Goal: Task Accomplishment & Management: Complete application form

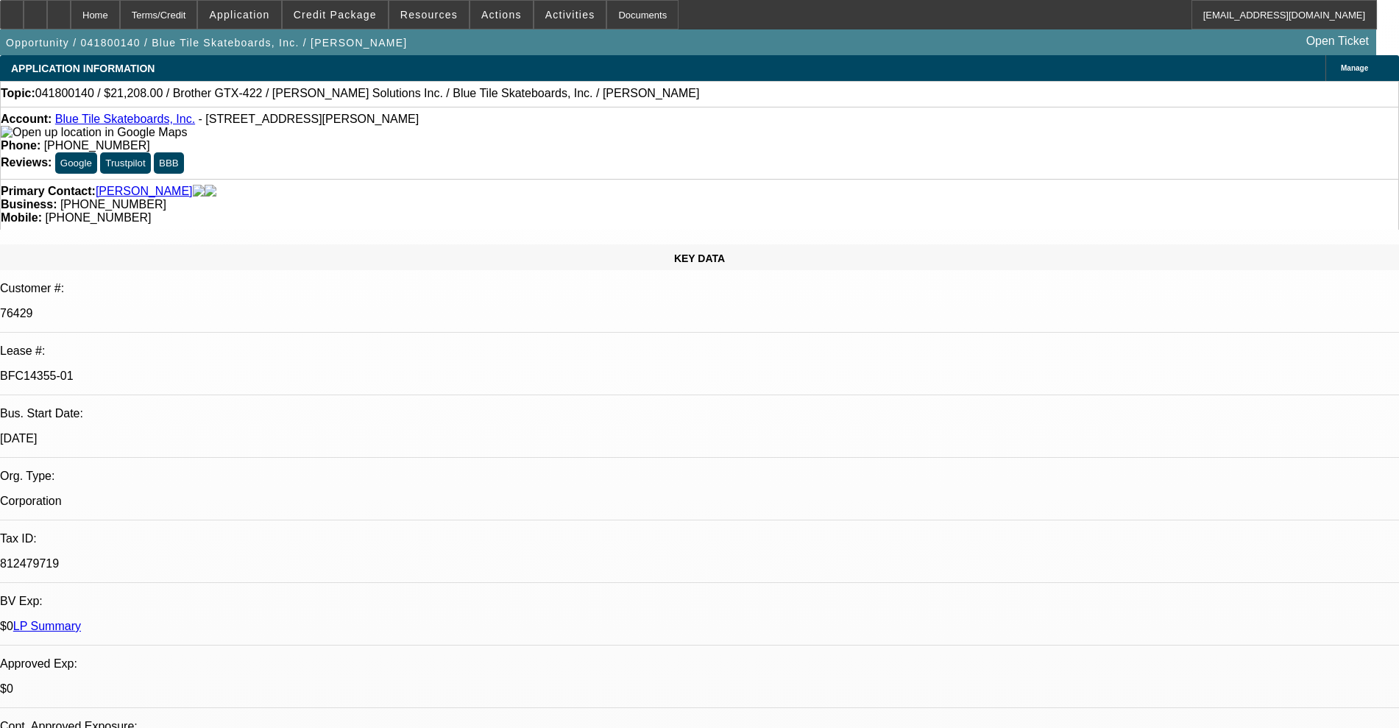
select select "0"
select select "2"
select select "0.1"
select select "4"
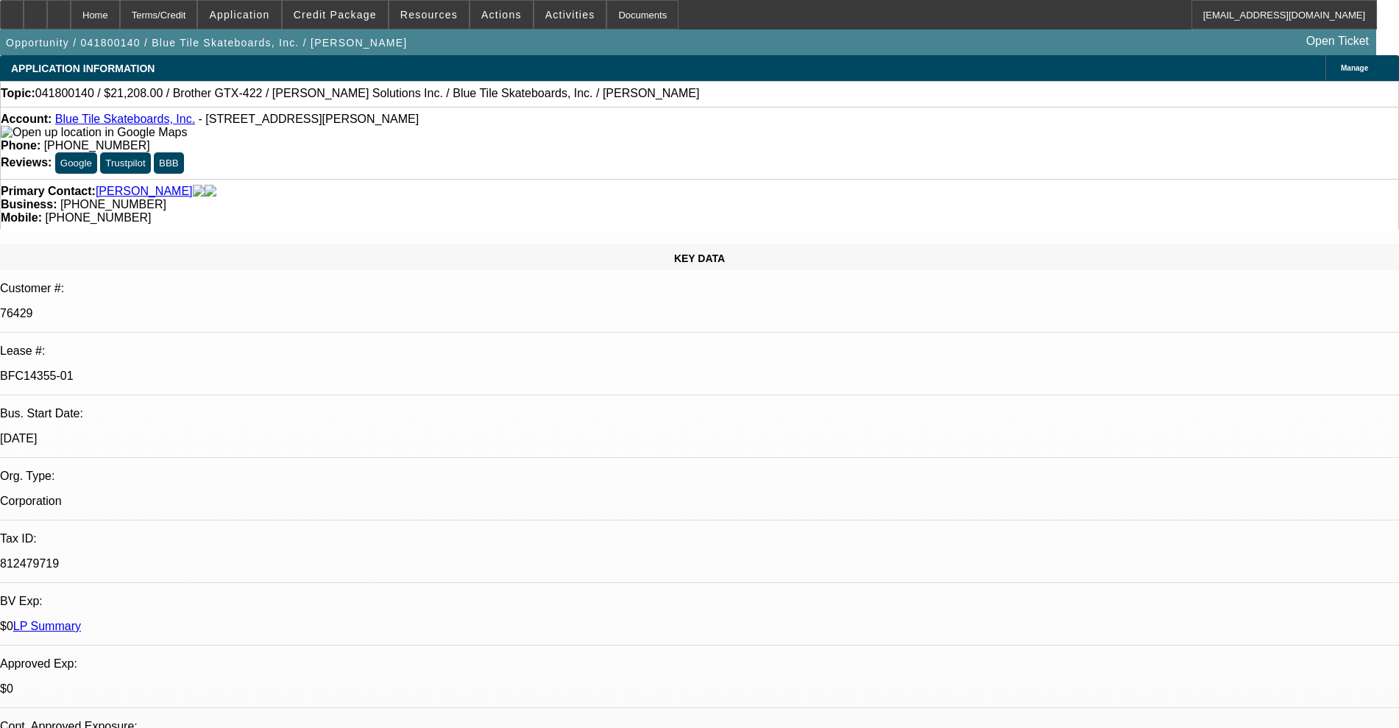
select select "0"
select select "2"
select select "0.1"
select select "4"
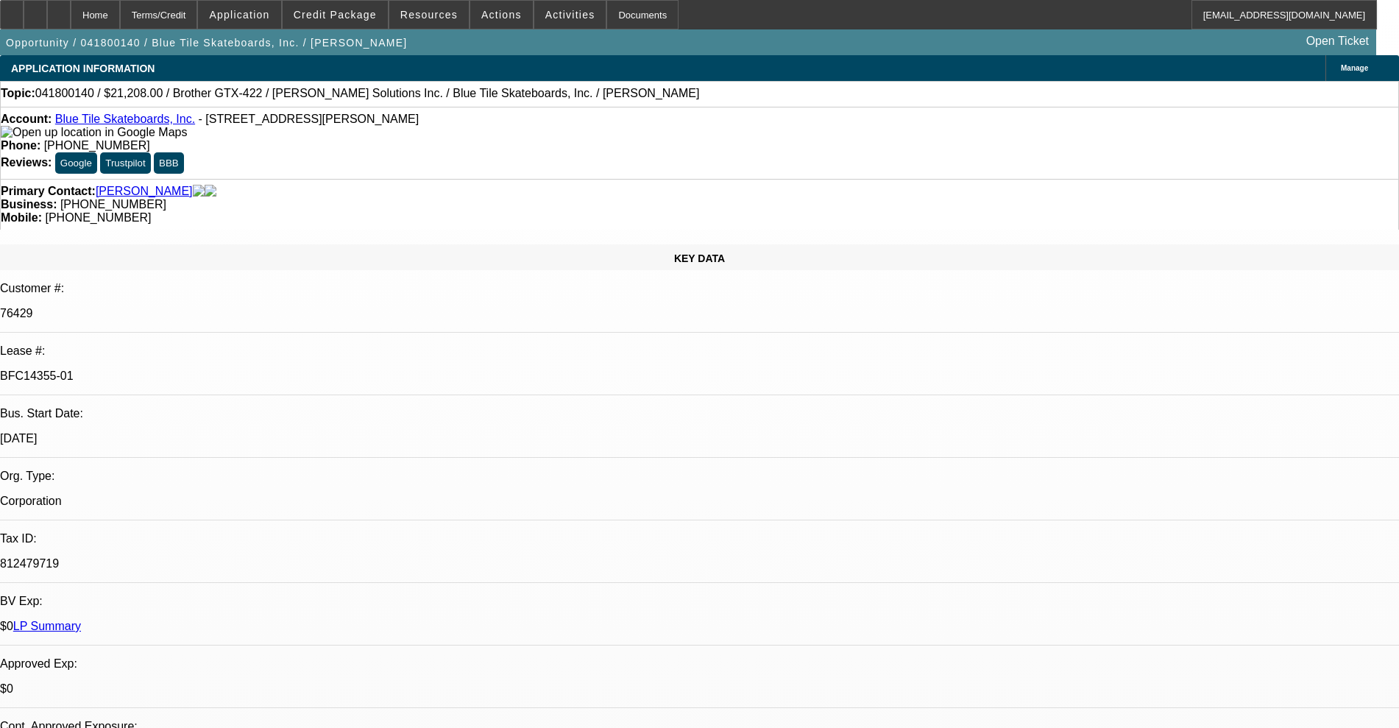
select select "0"
select select "2"
select select "0.1"
select select "4"
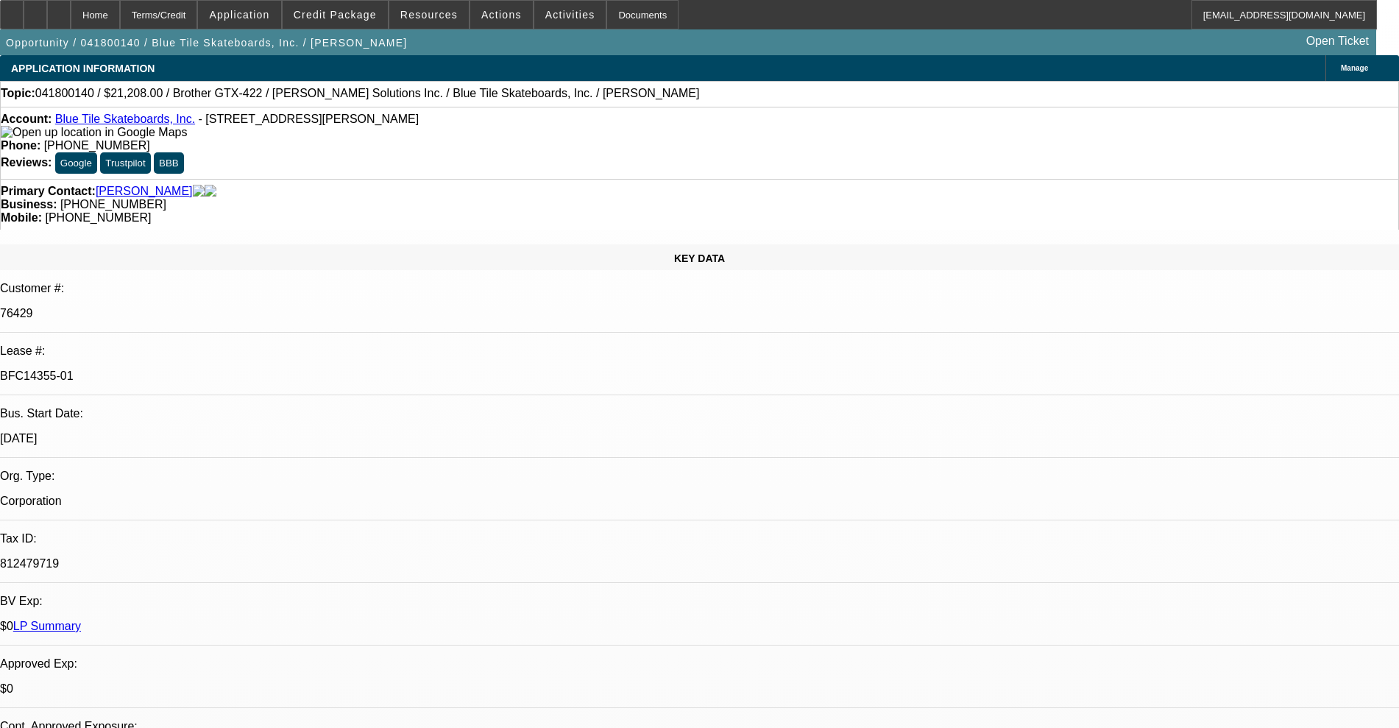
select select "0"
select select "2"
select select "0.1"
select select "4"
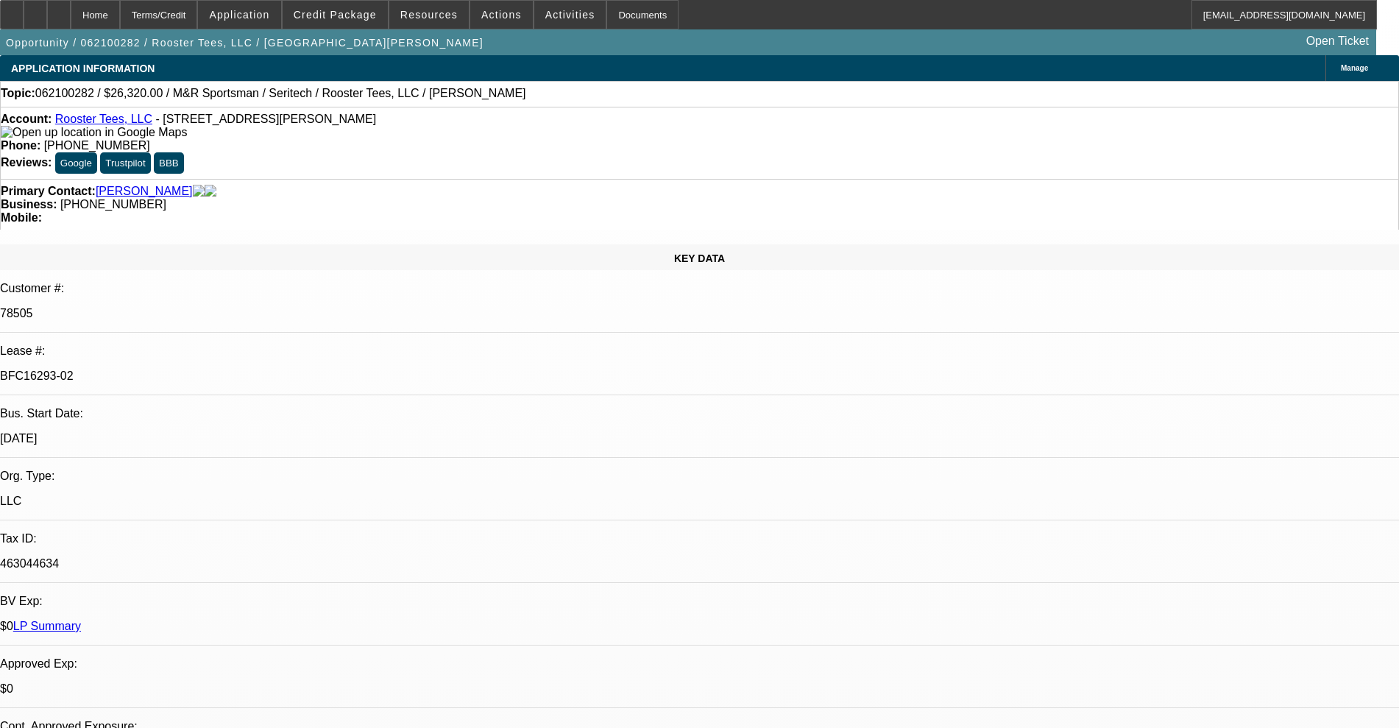
select select "0"
select select "2"
select select "0.1"
select select "4"
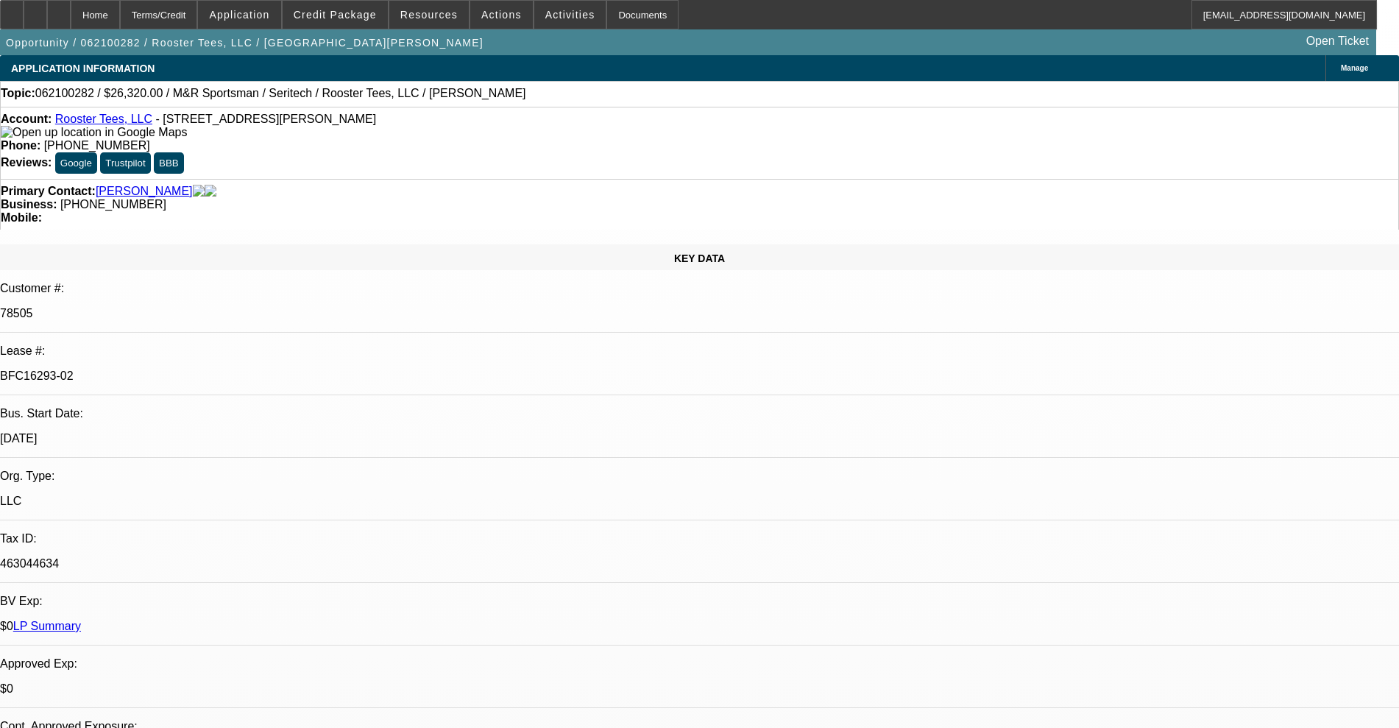
select select "0"
select select "0.1"
select select "4"
select select "0"
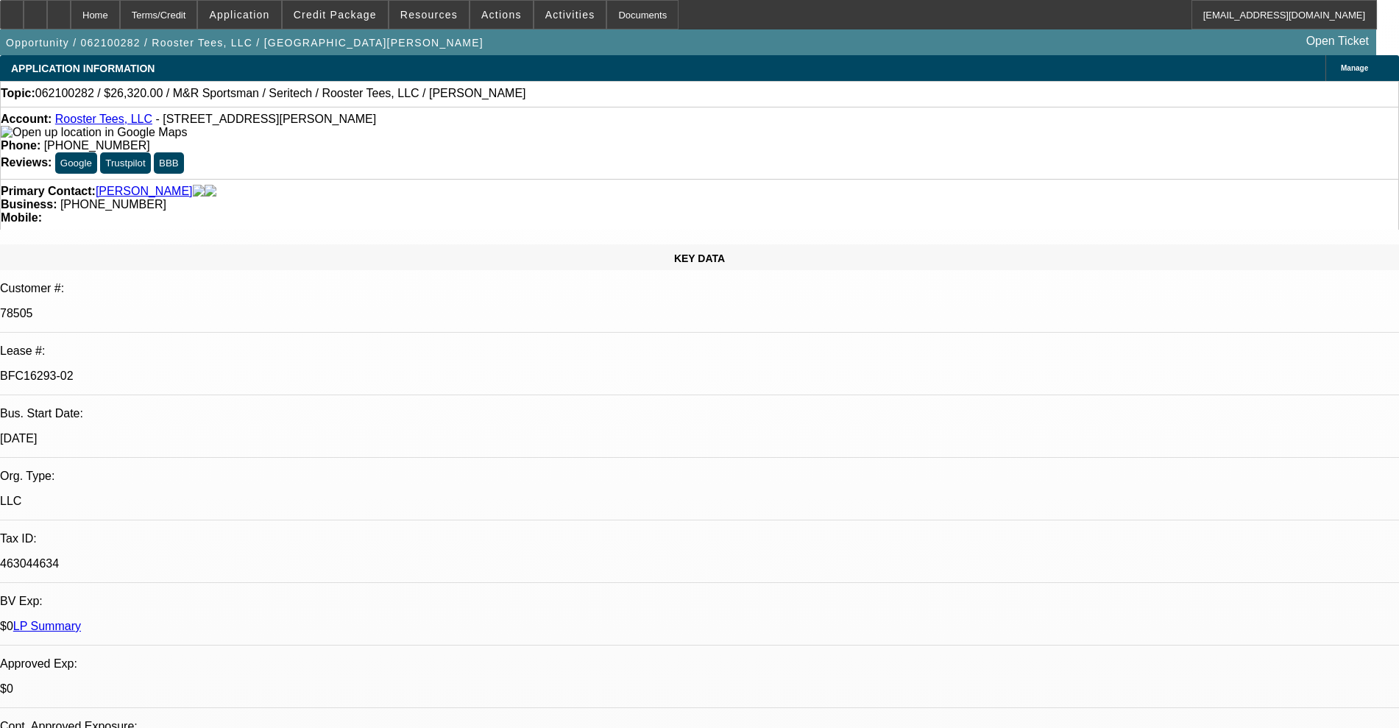
select select "0"
select select "0.1"
select select "4"
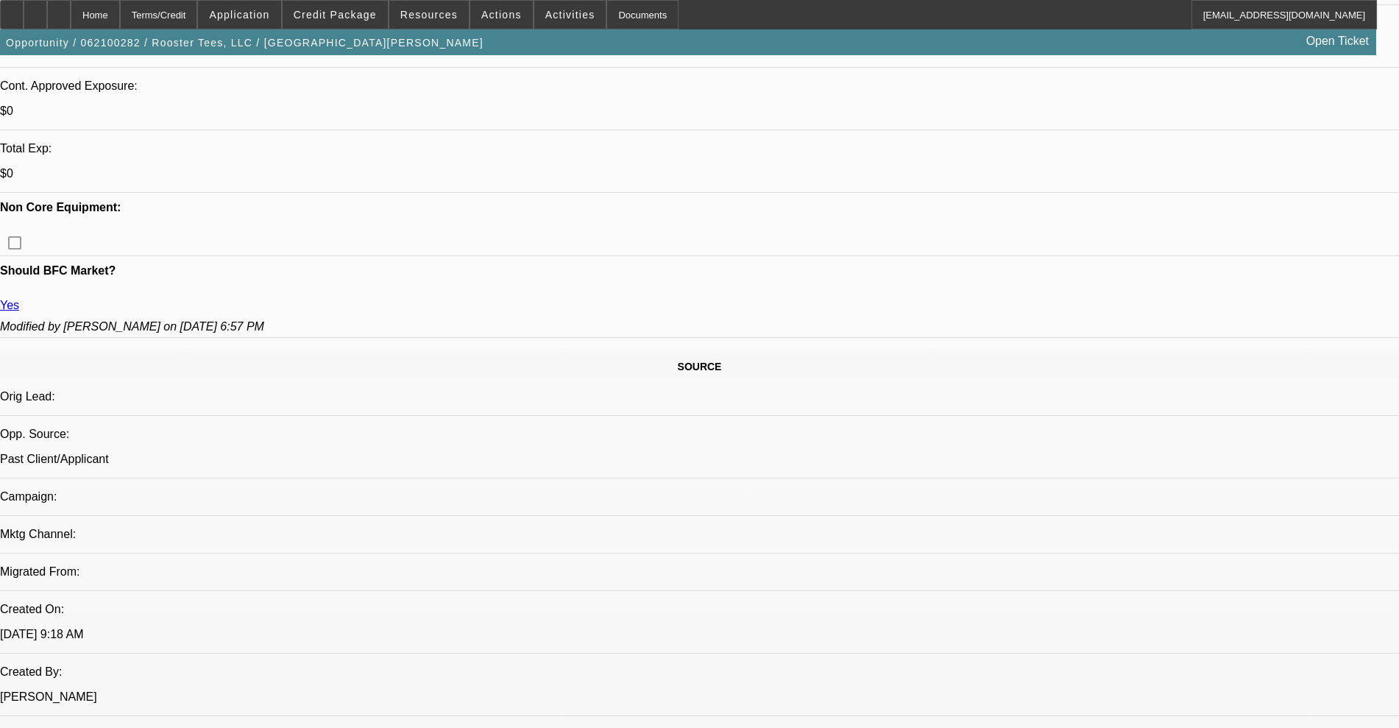
scroll to position [637, 0]
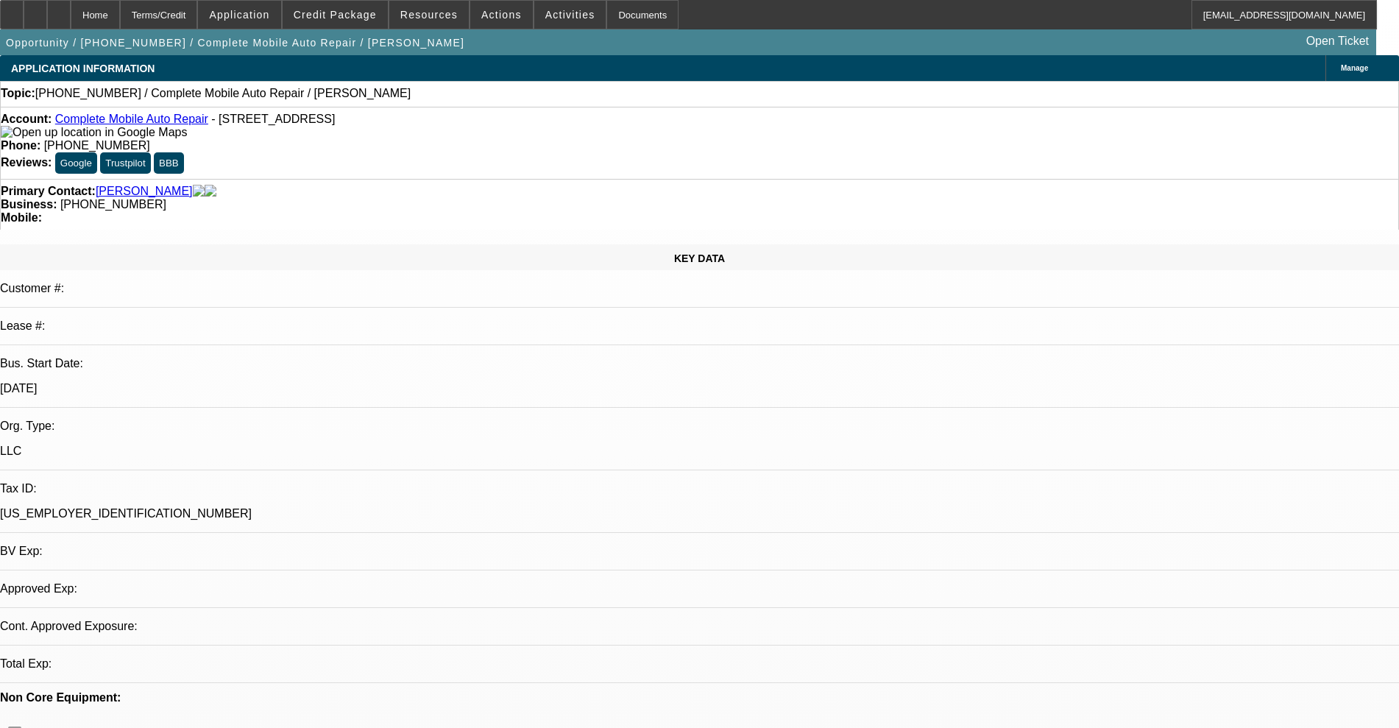
select select "0"
select select "2"
select select "0.1"
select select "4"
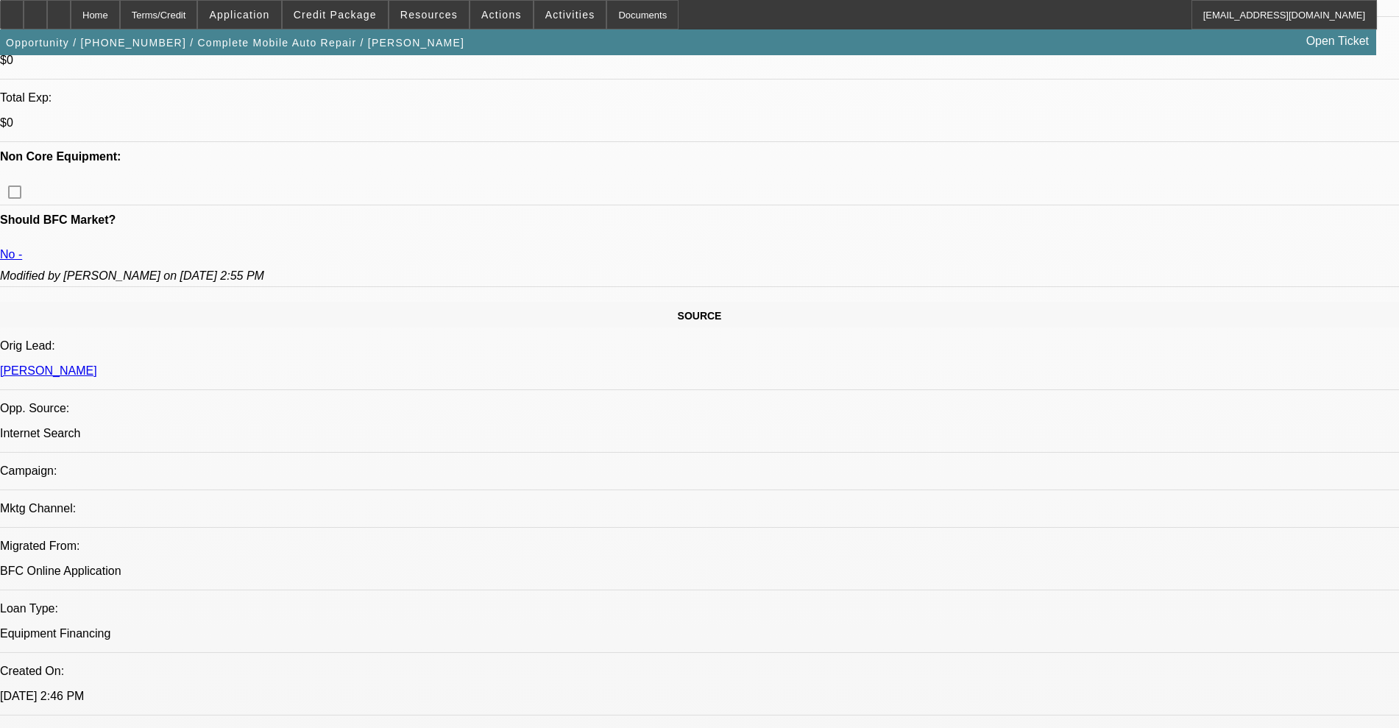
scroll to position [644, 0]
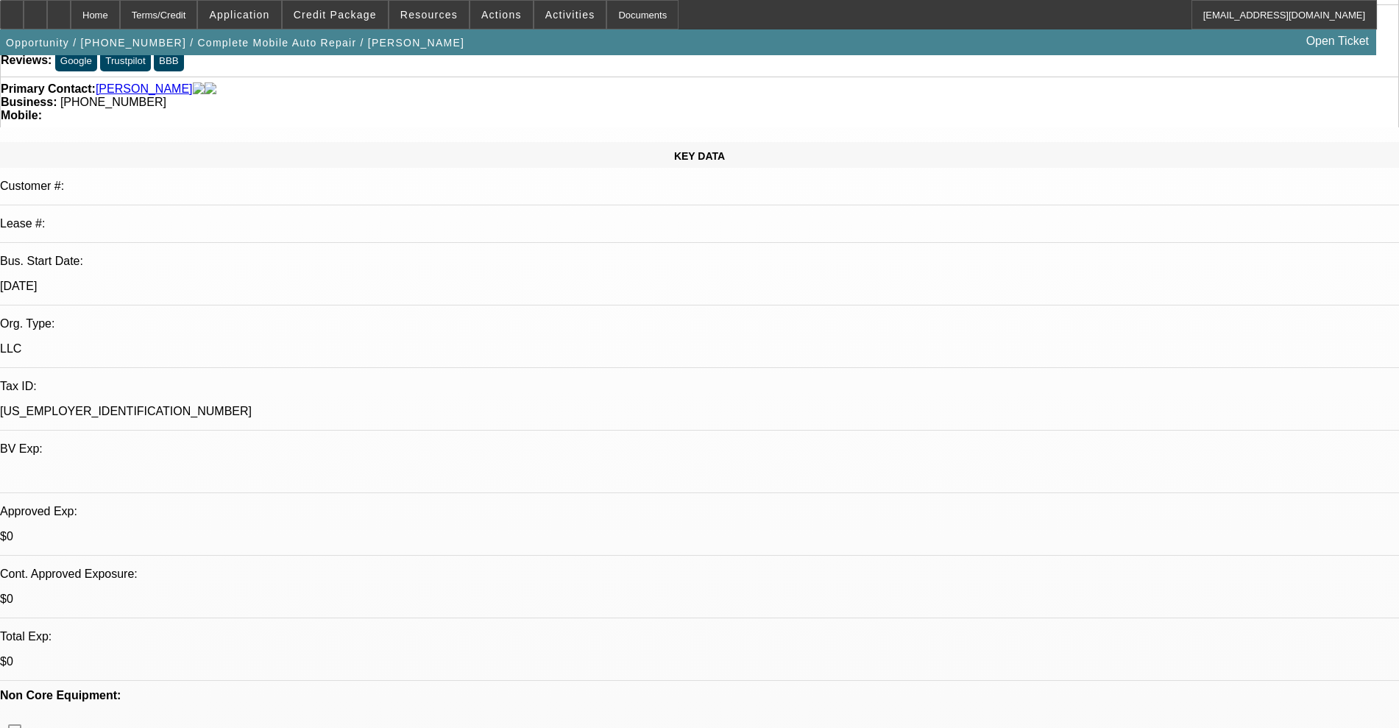
scroll to position [92, 0]
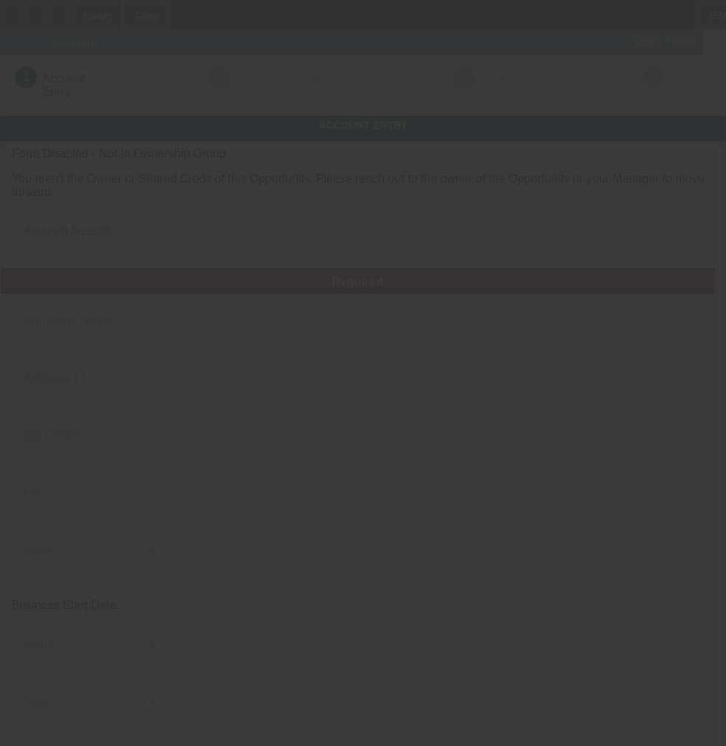
type input "Complete Mobile Auto Repair"
type input "221 East Church Street"
type input "55975"
type input "Spring Valley"
type input "[PHONE_NUMBER]"
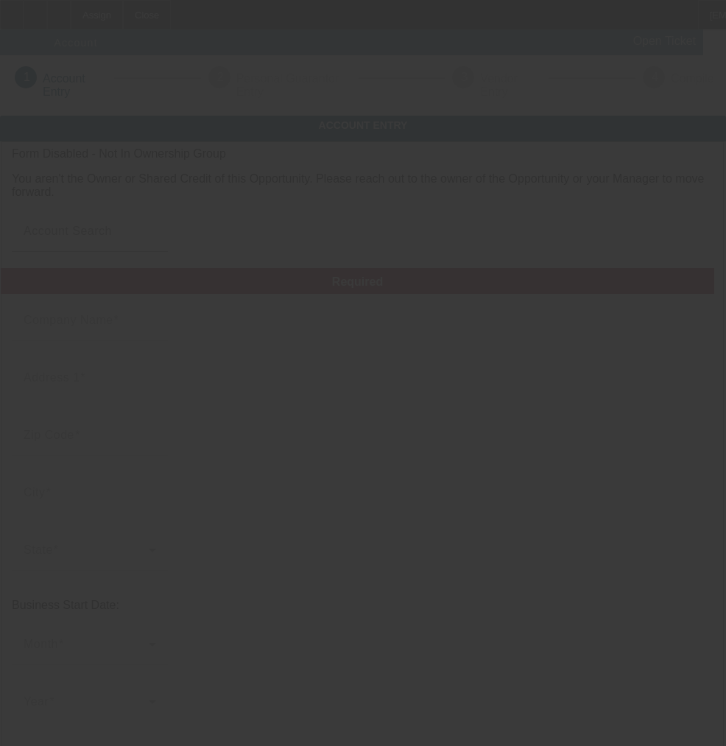
type input "complete.mobile.auto.repair@outlook.com"
type input "[US_EMPLOYER_IDENTIFICATION_NUMBER]"
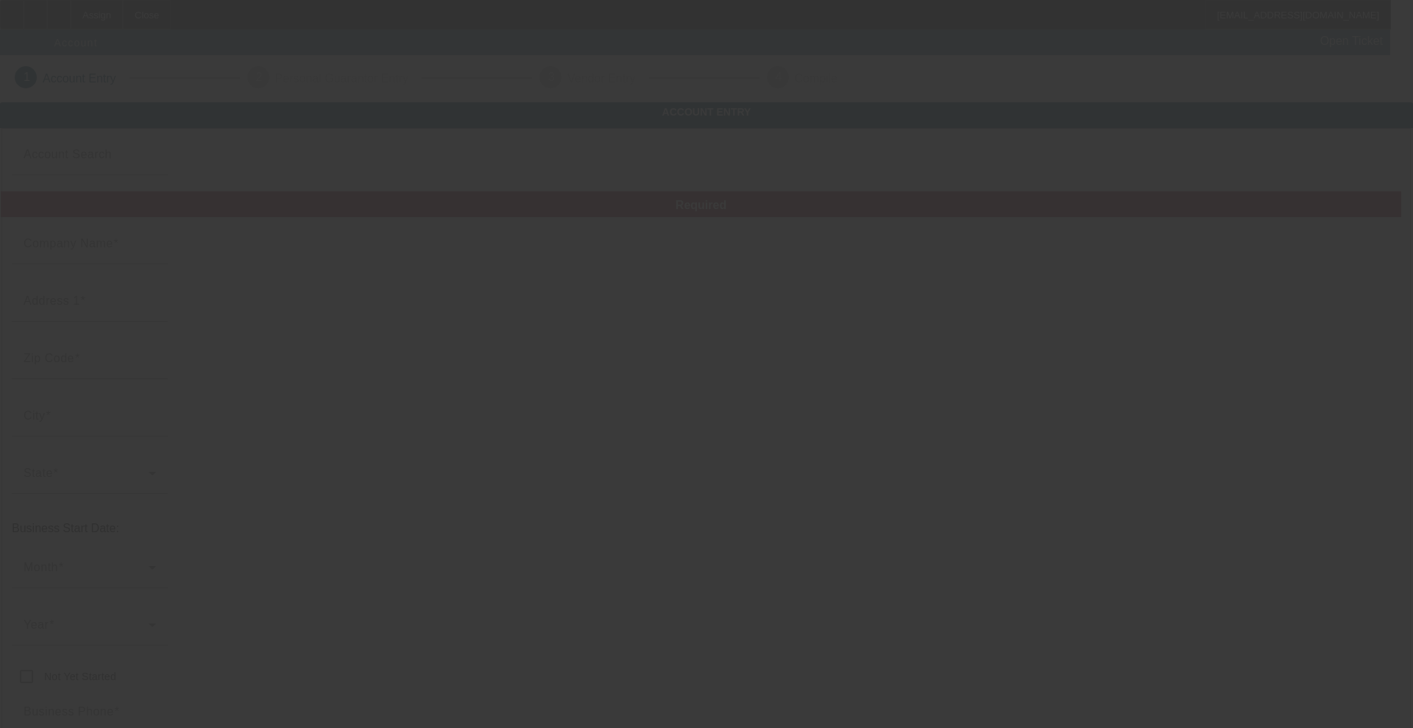
type input "Complete Mobile Auto Repair"
type input "[STREET_ADDRESS]"
type input "55975"
type input "Spring Valley"
type input "[PHONE_NUMBER]"
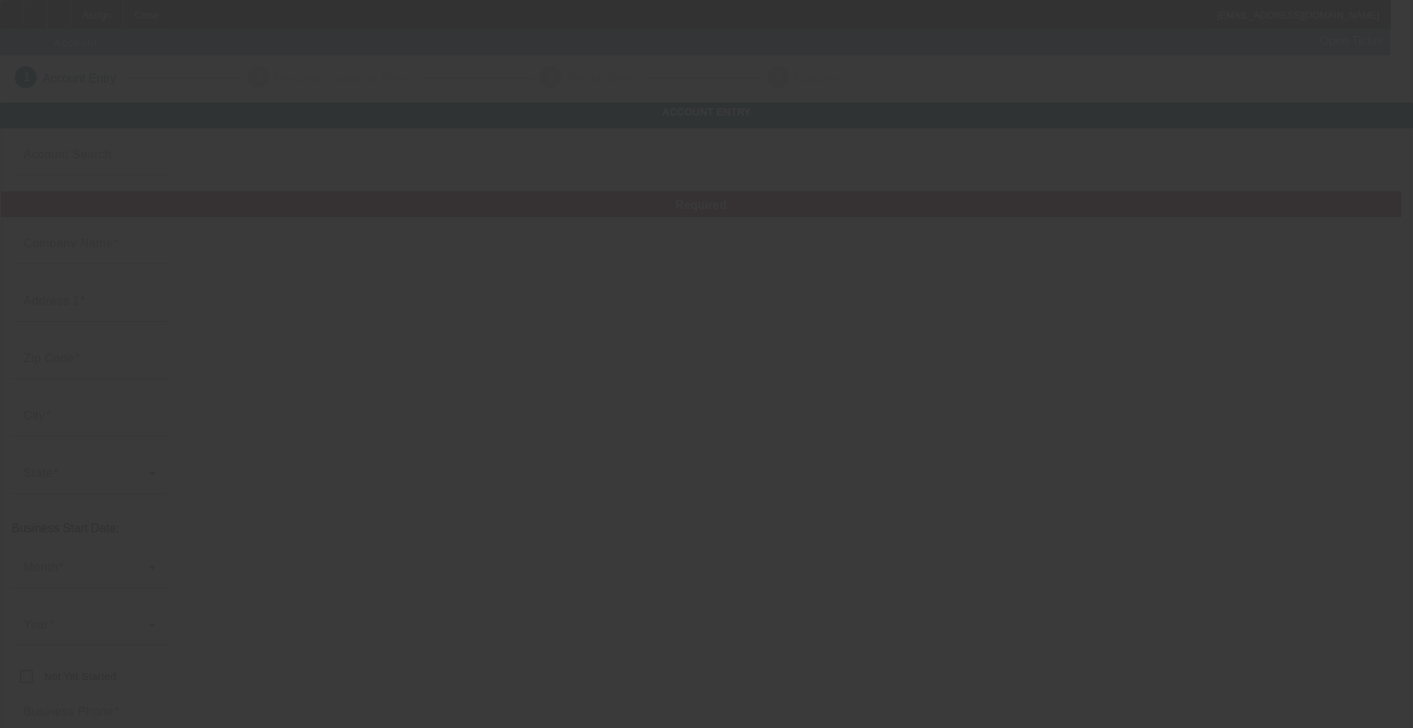
type input "complete.mobile.auto.repair@outlook.com"
type input "[US_EMPLOYER_IDENTIFICATION_NUMBER]"
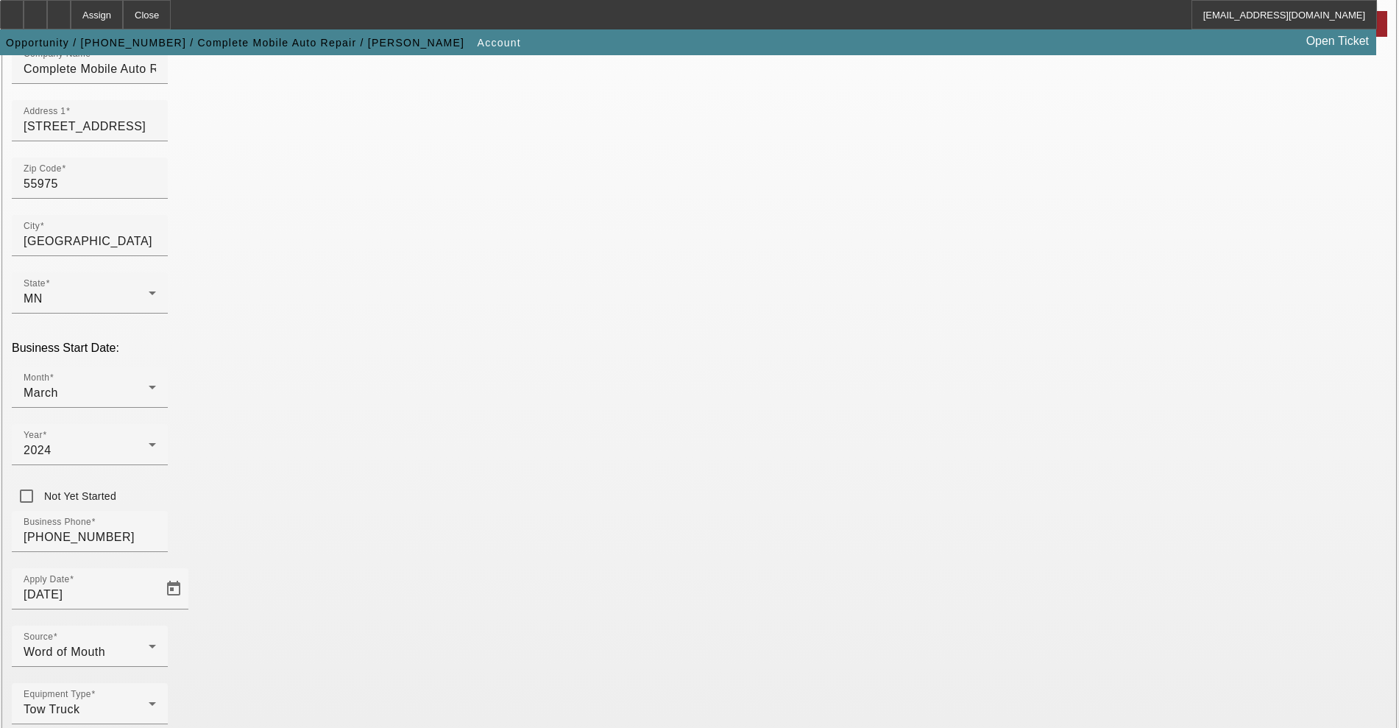
scroll to position [214, 0]
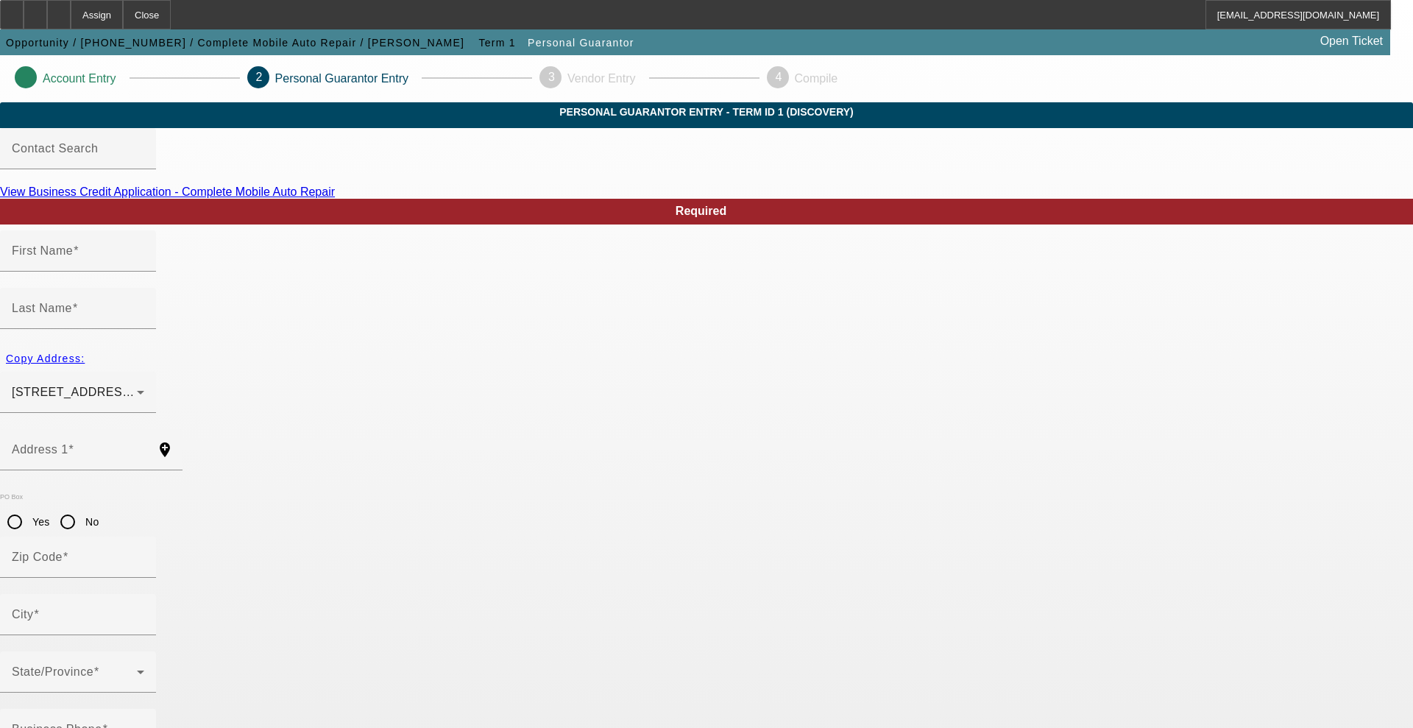
type input "Logan"
type input "Lane"
type input "221 East Church Street"
radio input "true"
type input "55975"
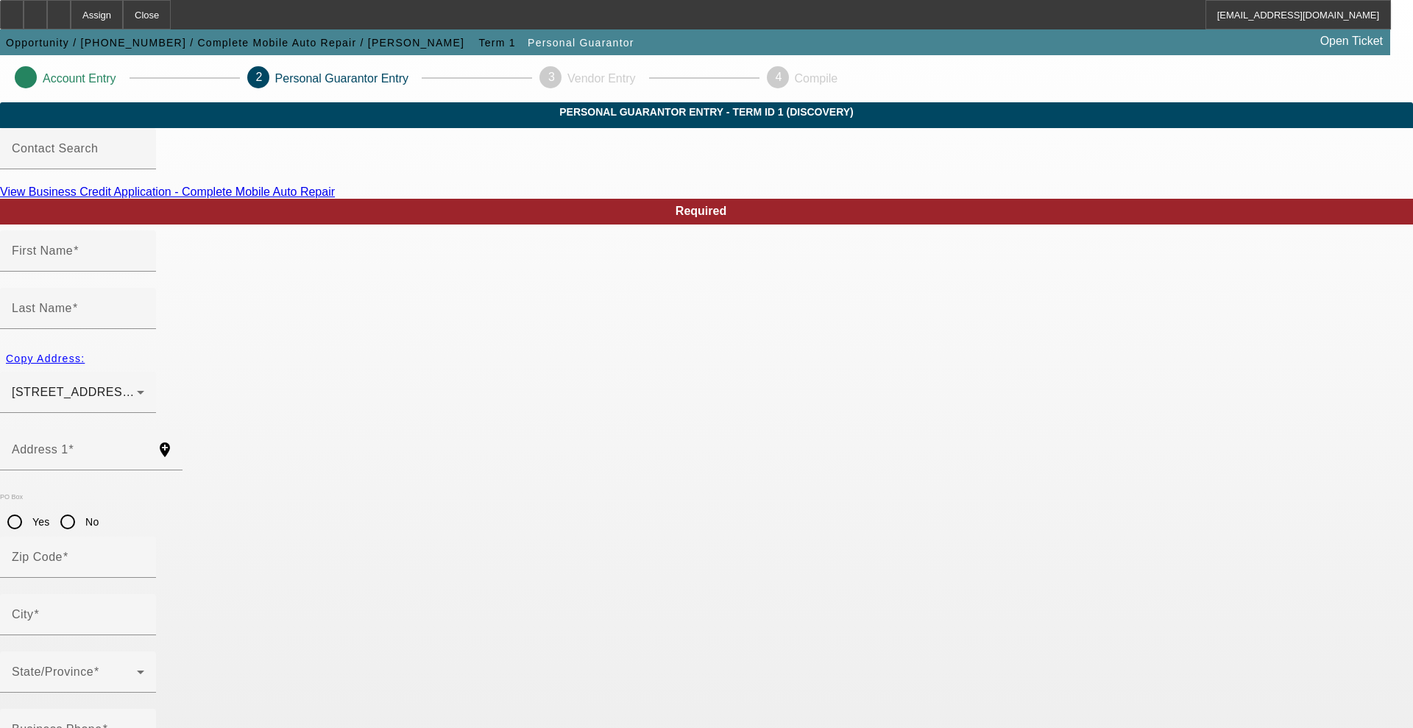
type input "Spring Valley"
type input "[PHONE_NUMBER]"
type input "50"
type input "270-45-9490"
type input "complete.mobile.auto.repair@outlook.com"
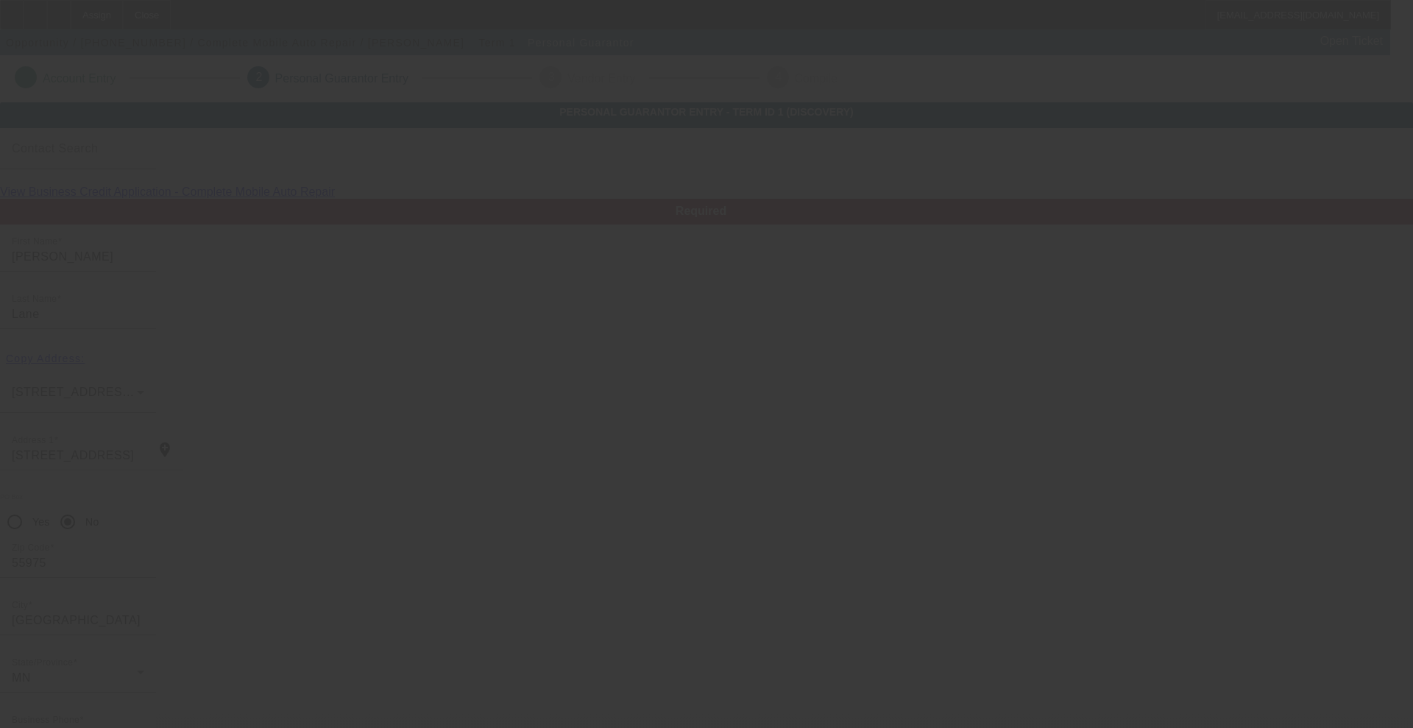
type input "Cody"
type input "Keefer"
type input "221 E Church St"
type input "55975"
type input "Spring Valley"
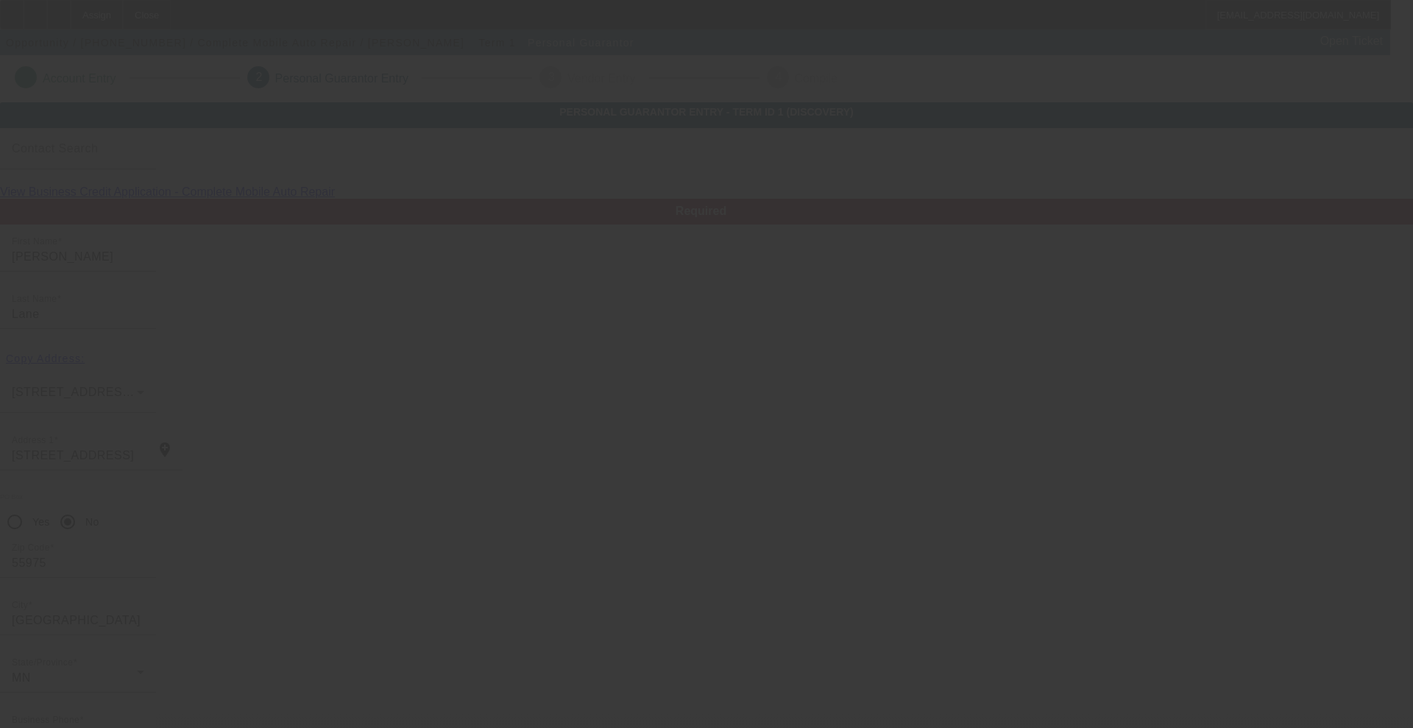
type input "[PHONE_NUMBER]"
type input "50"
type input "473-35-7945"
type input "complete.mobile.auto.repair@outlook.com"
type input "[PHONE_NUMBER]"
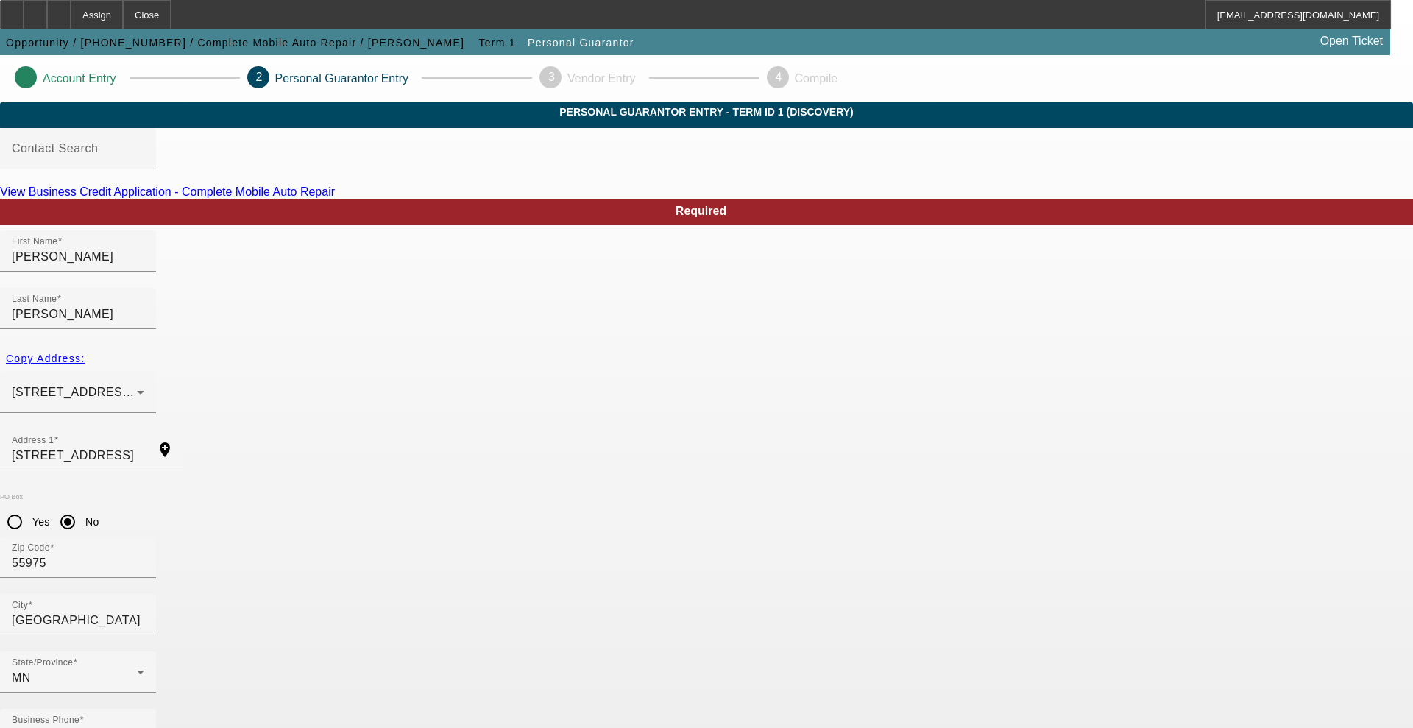
drag, startPoint x: 252, startPoint y: 173, endPoint x: 222, endPoint y: 141, distance: 44.8
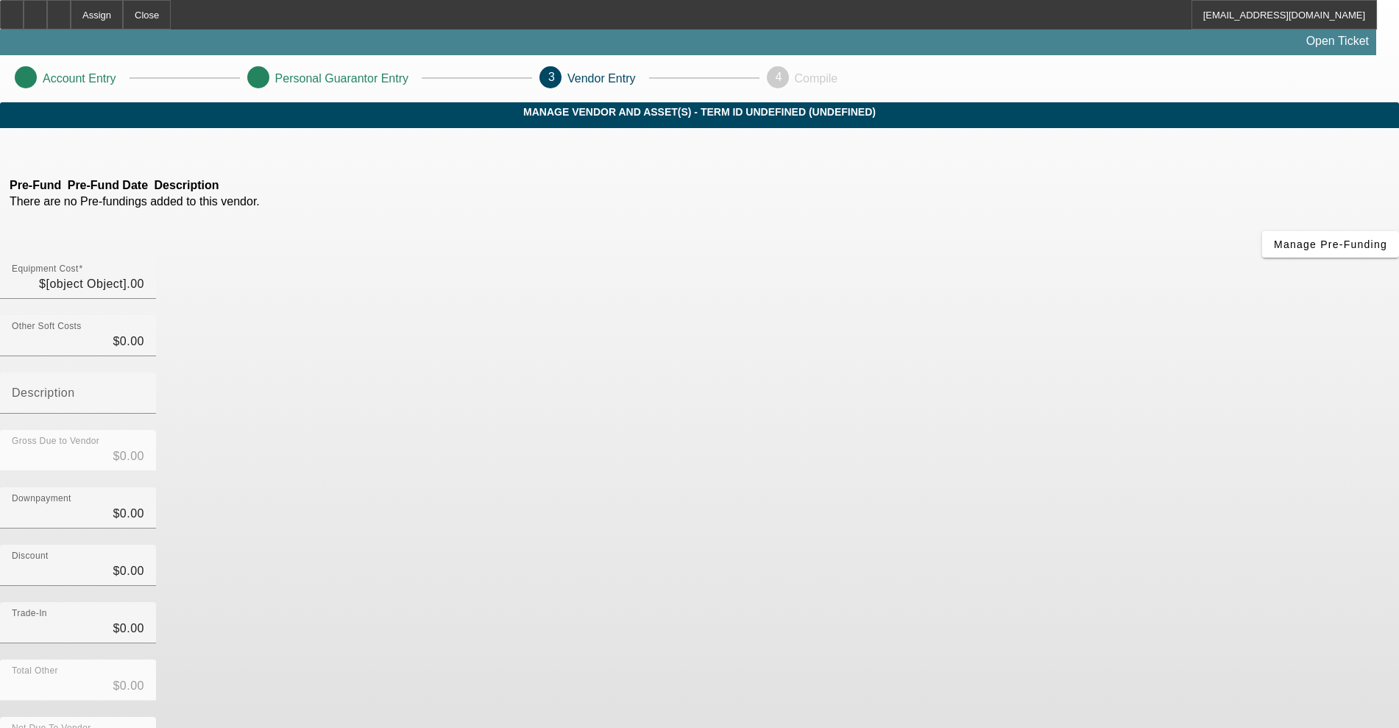
type input "$98,000.00"
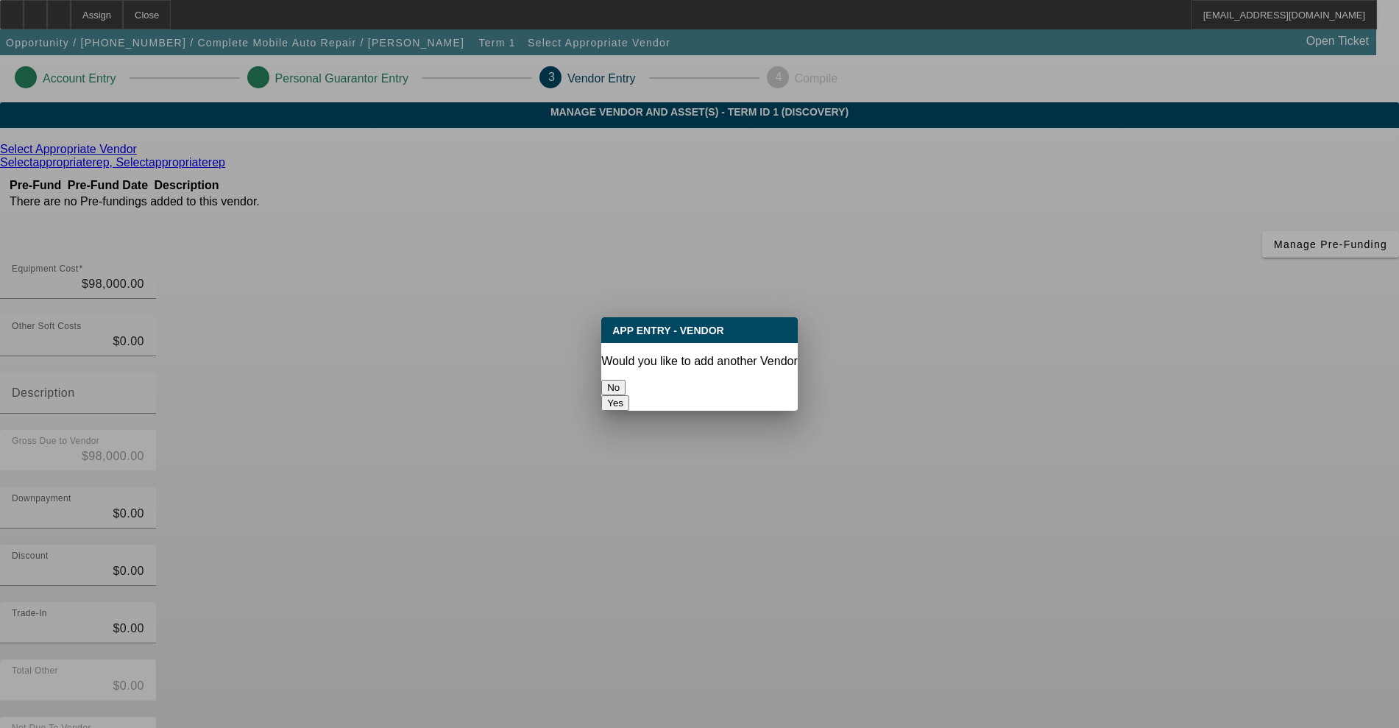
click at [626, 391] on button "No" at bounding box center [613, 387] width 24 height 15
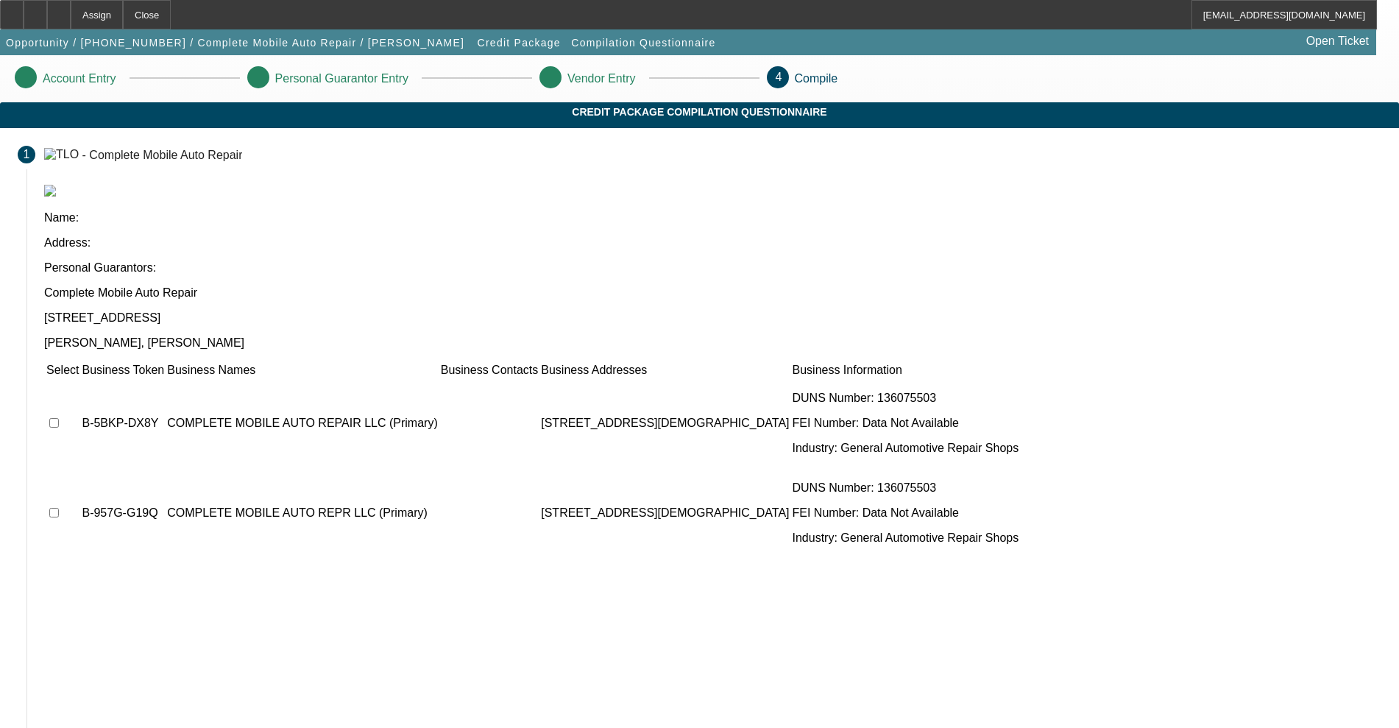
click at [80, 379] on td at bounding box center [63, 423] width 34 height 88
click at [59, 418] on input "checkbox" at bounding box center [54, 423] width 10 height 10
checkbox input "true"
click at [59, 508] on input "checkbox" at bounding box center [54, 513] width 10 height 10
checkbox input "true"
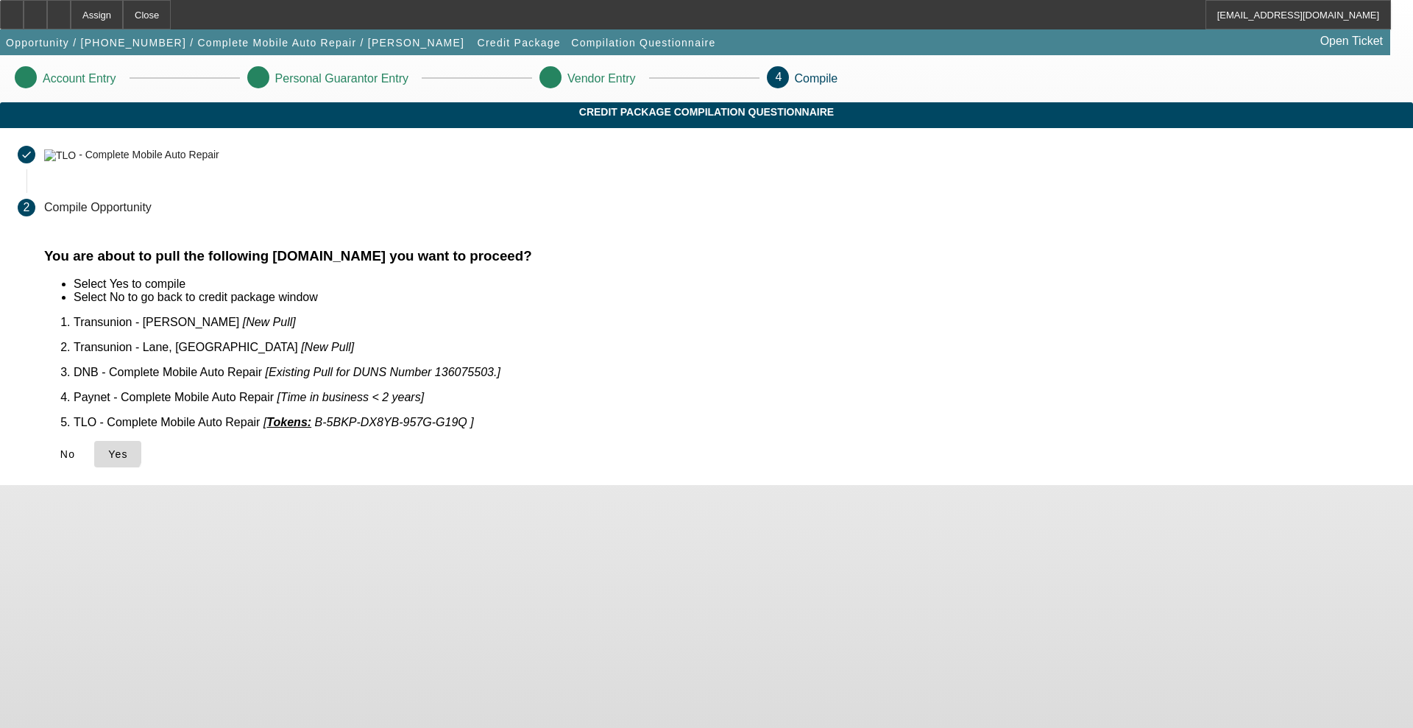
click at [108, 448] on icon at bounding box center [108, 454] width 0 height 12
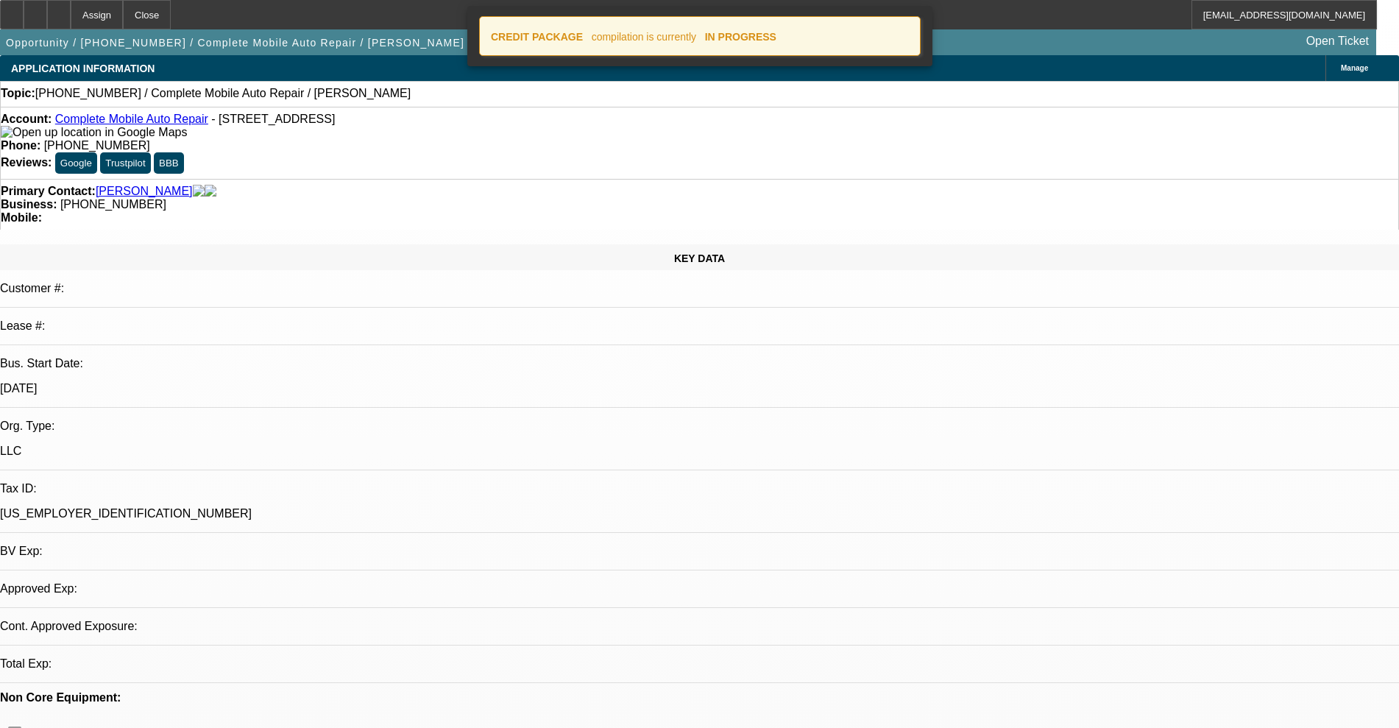
select select "0"
select select "2"
select select "0.1"
select select "4"
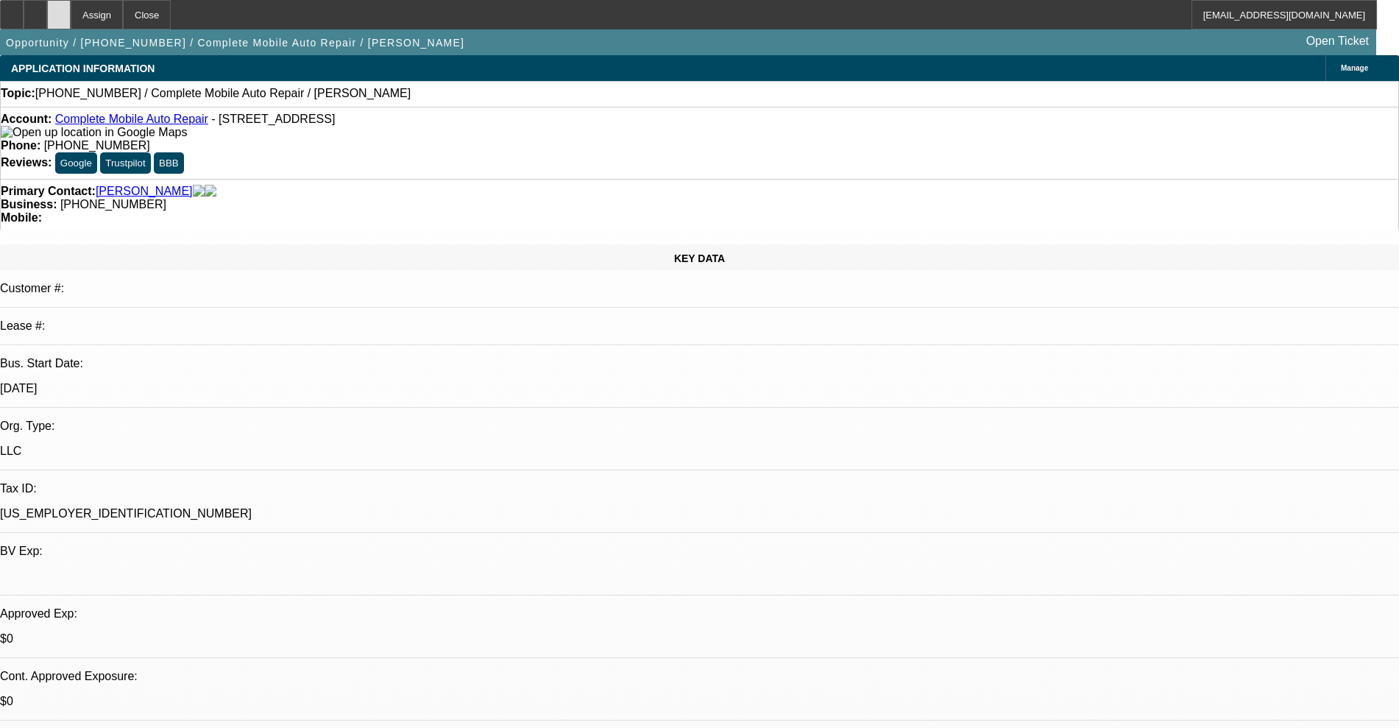
click at [71, 7] on div at bounding box center [59, 14] width 24 height 29
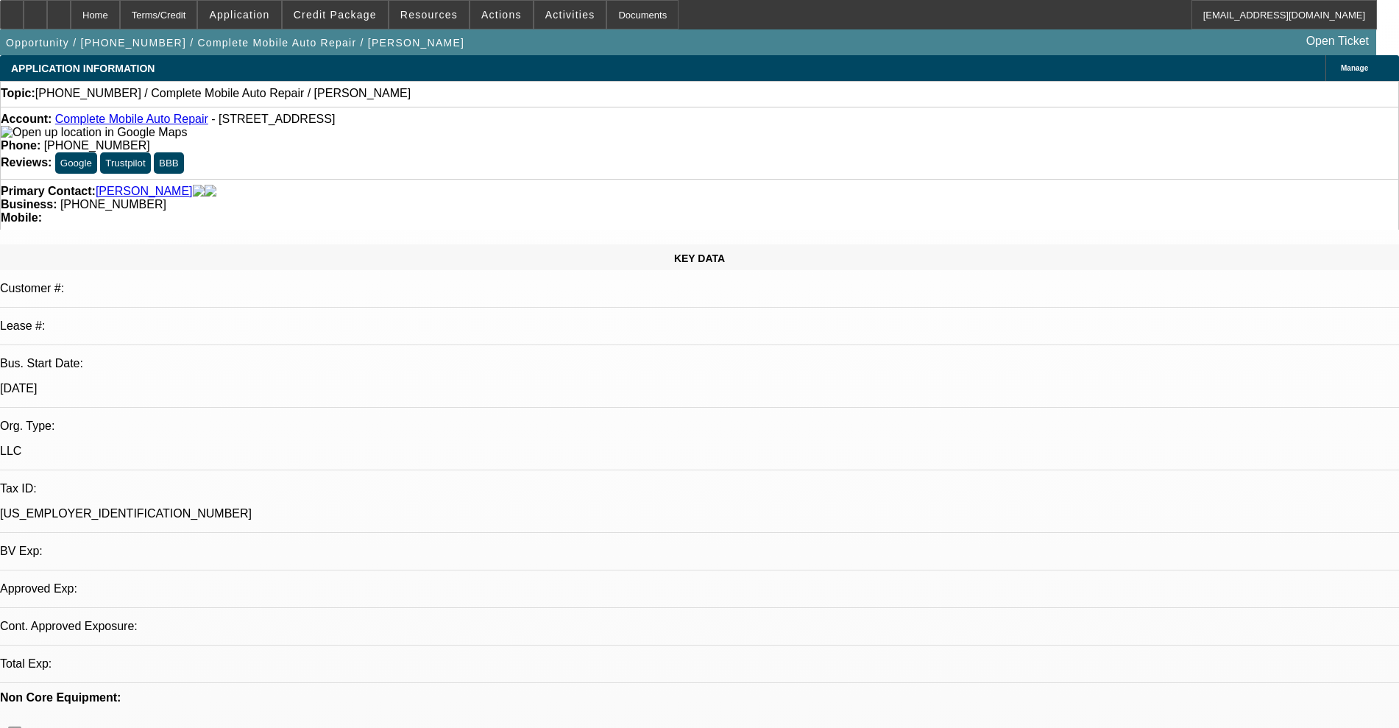
select select "0"
select select "2"
select select "0.1"
select select "4"
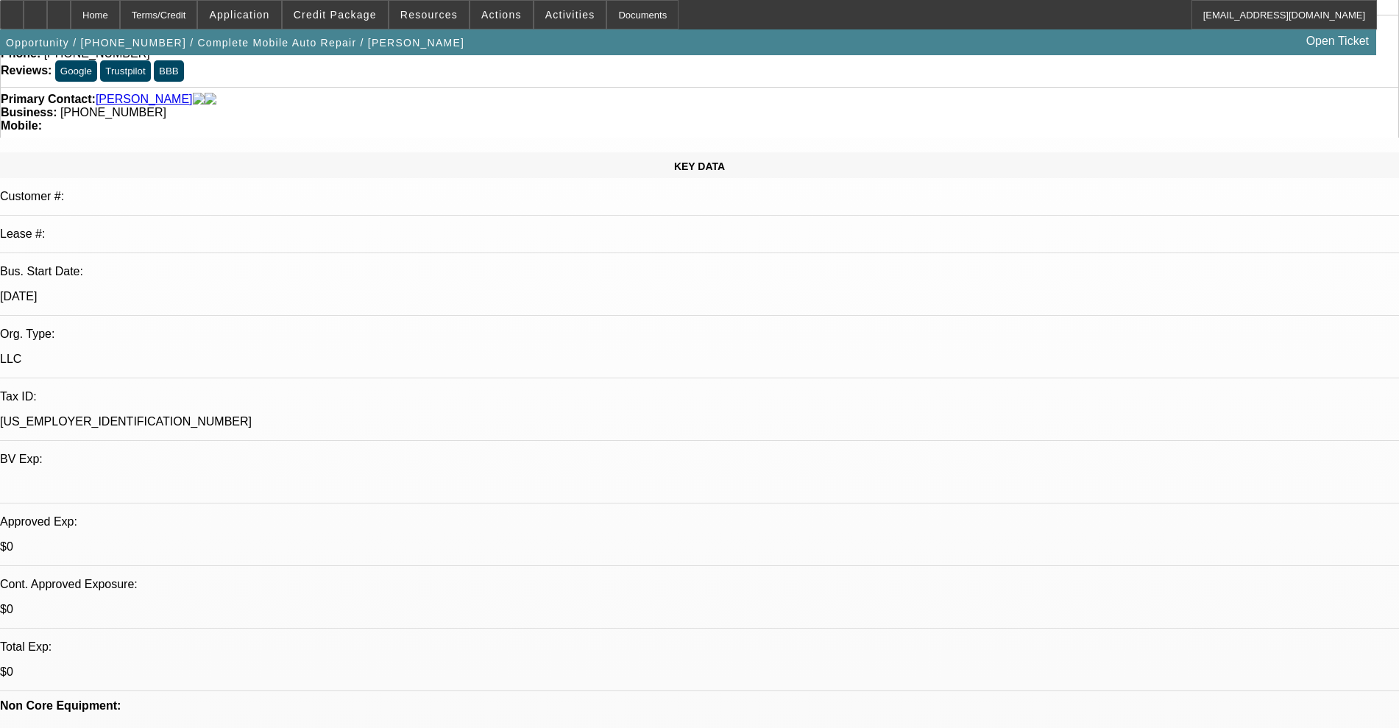
scroll to position [460, 0]
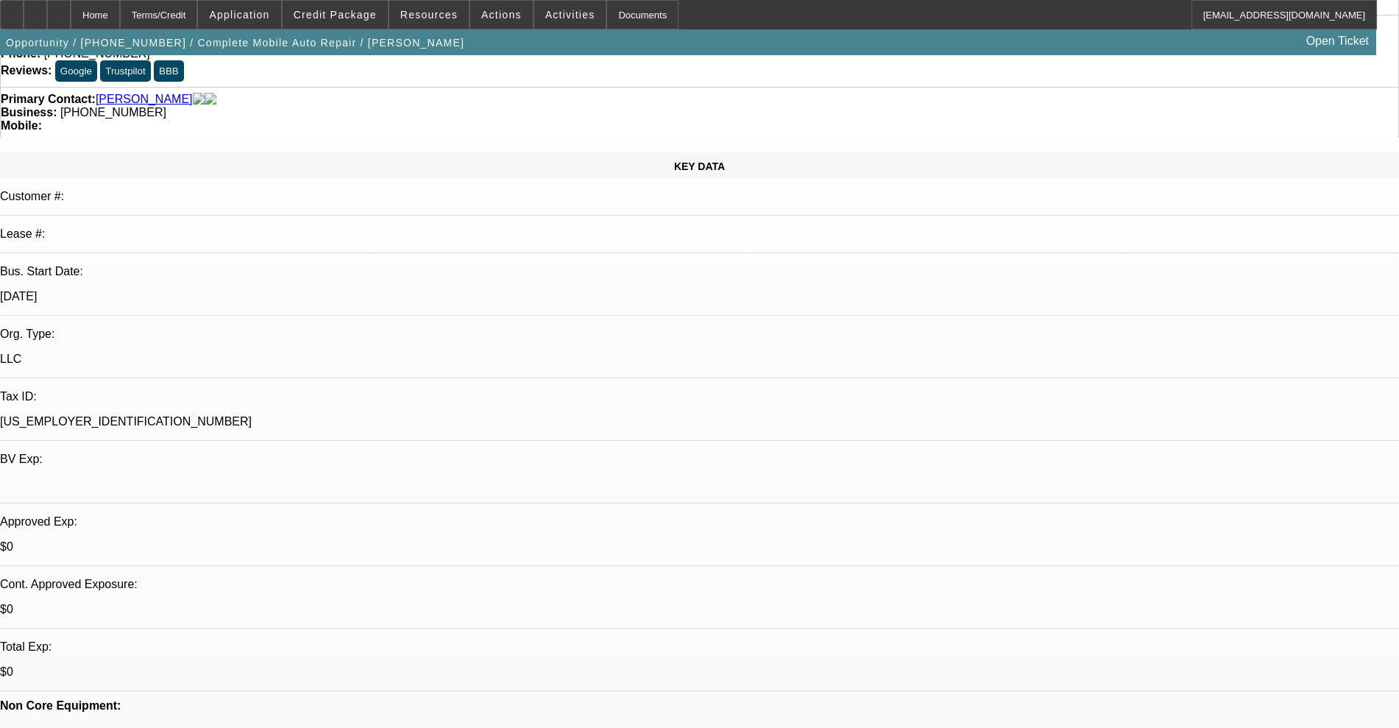
scroll to position [0, 0]
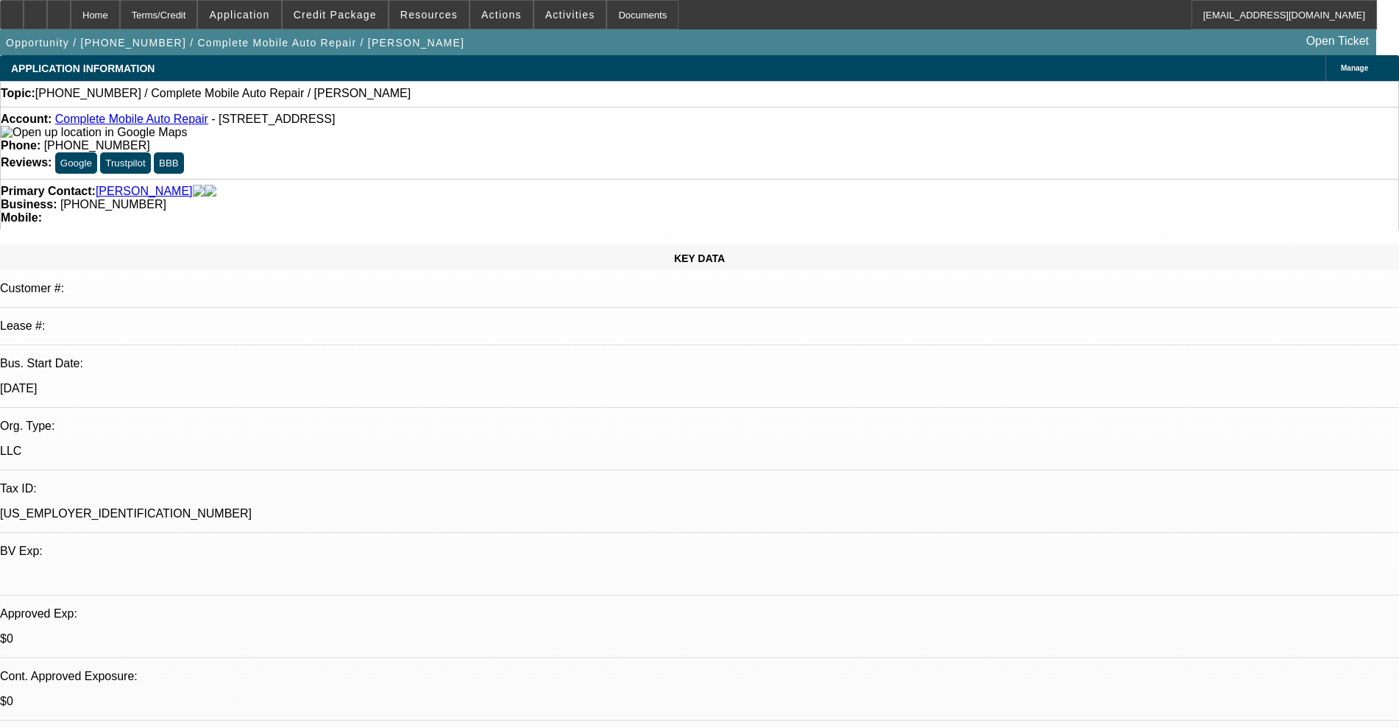
click at [146, 122] on link "Complete Mobile Auto Repair" at bounding box center [131, 119] width 153 height 13
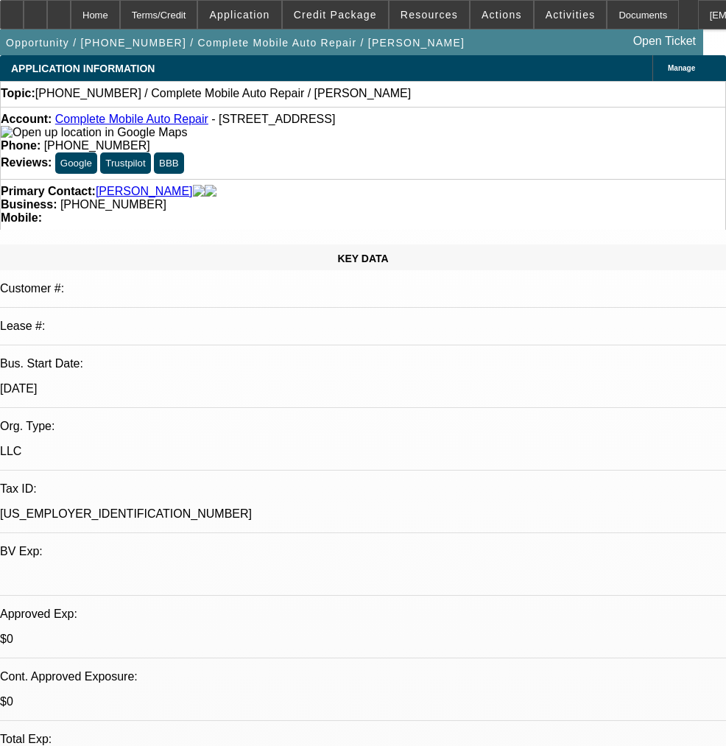
select select "0"
select select "2"
select select "0.1"
select select "4"
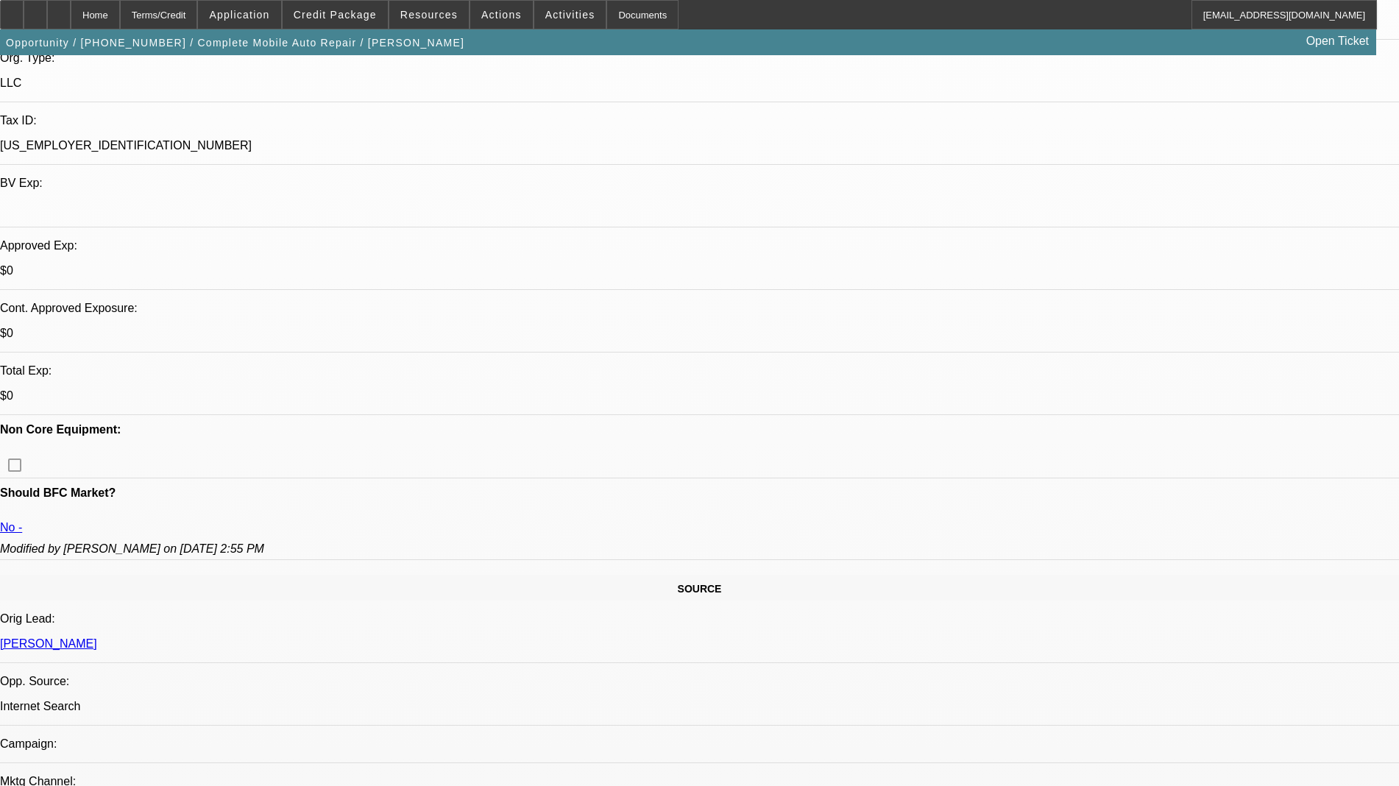
scroll to position [71, 0]
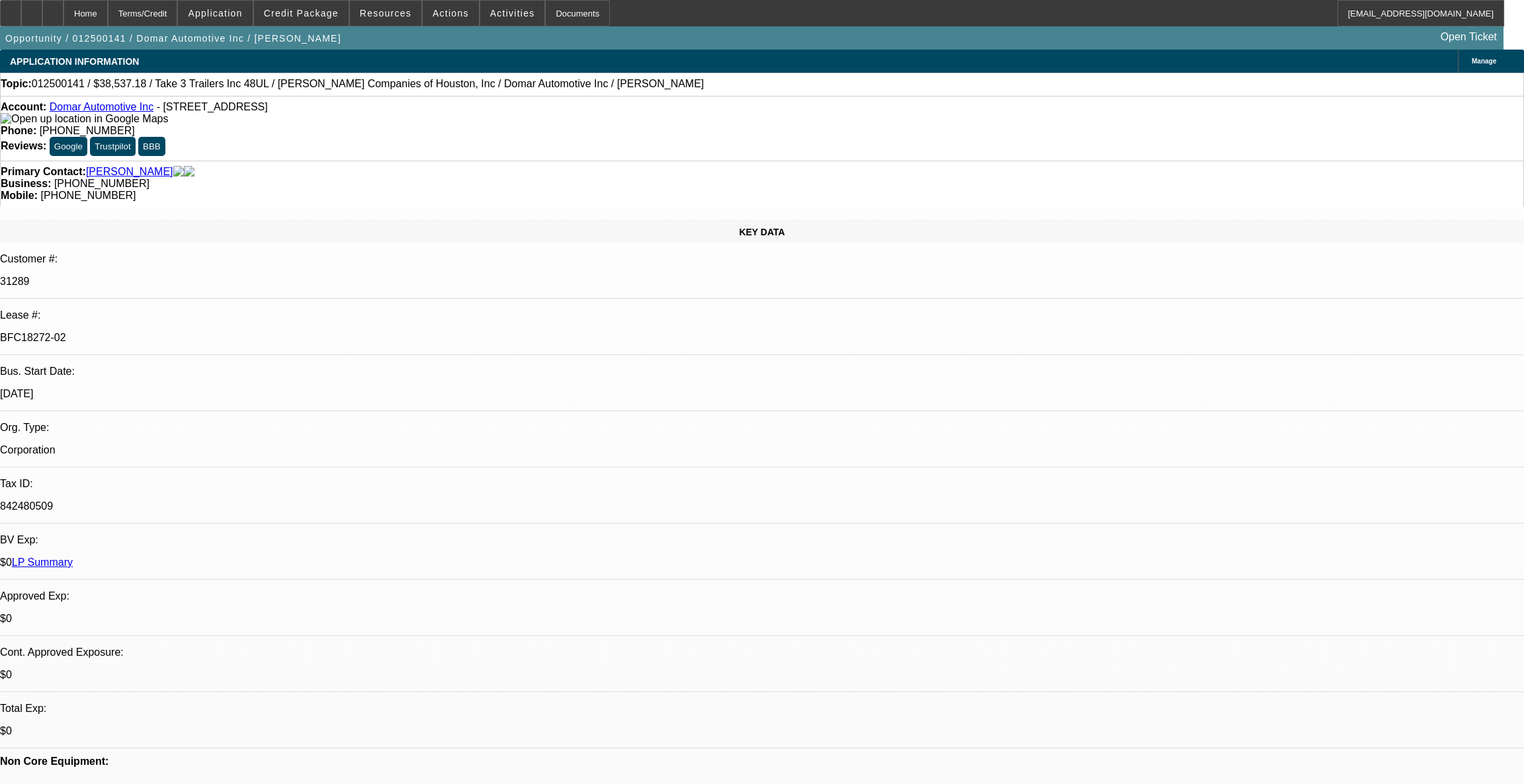
select select "0"
select select "2"
select select "0"
select select "6"
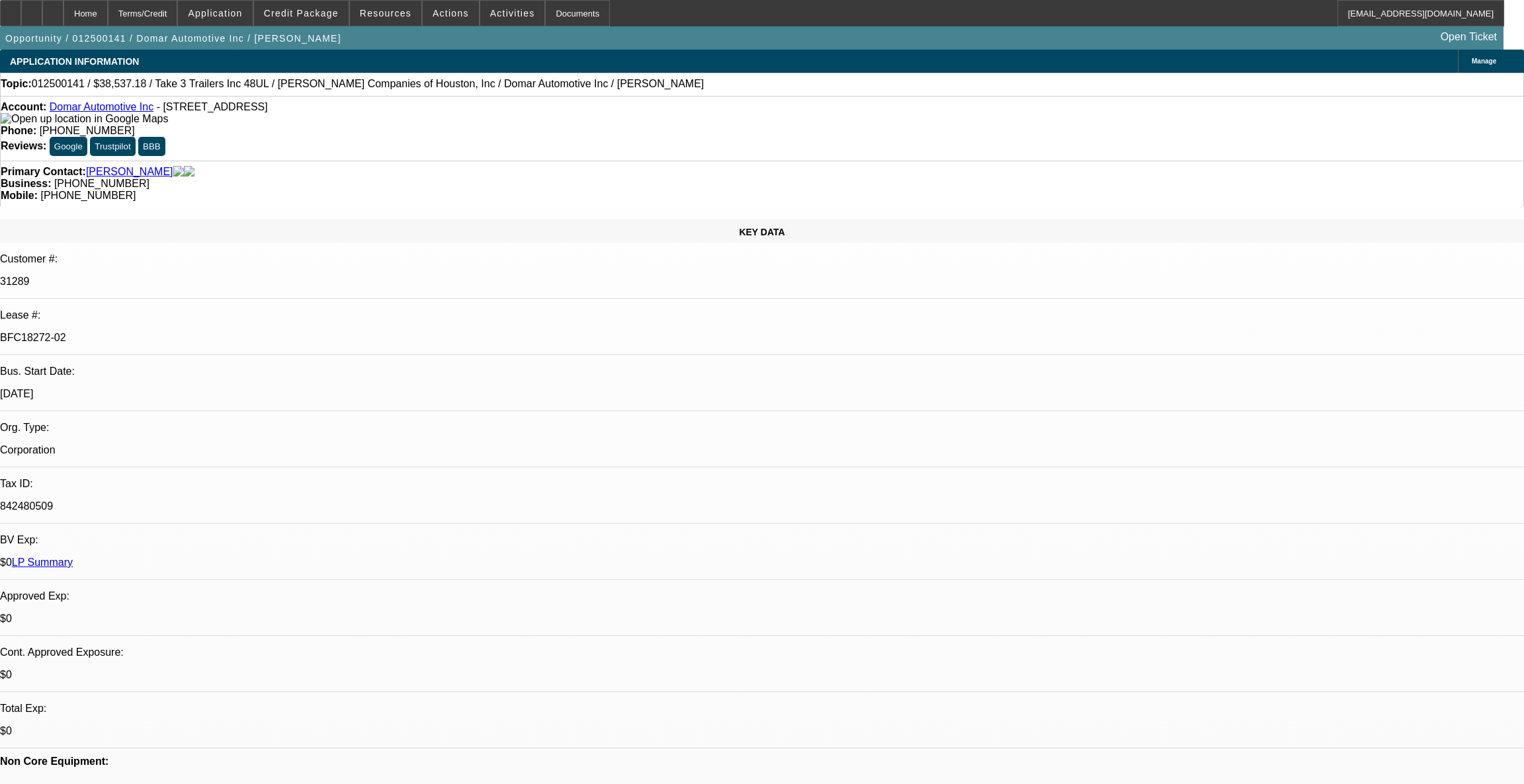
select select "0"
select select "2"
select select "0"
select select "6"
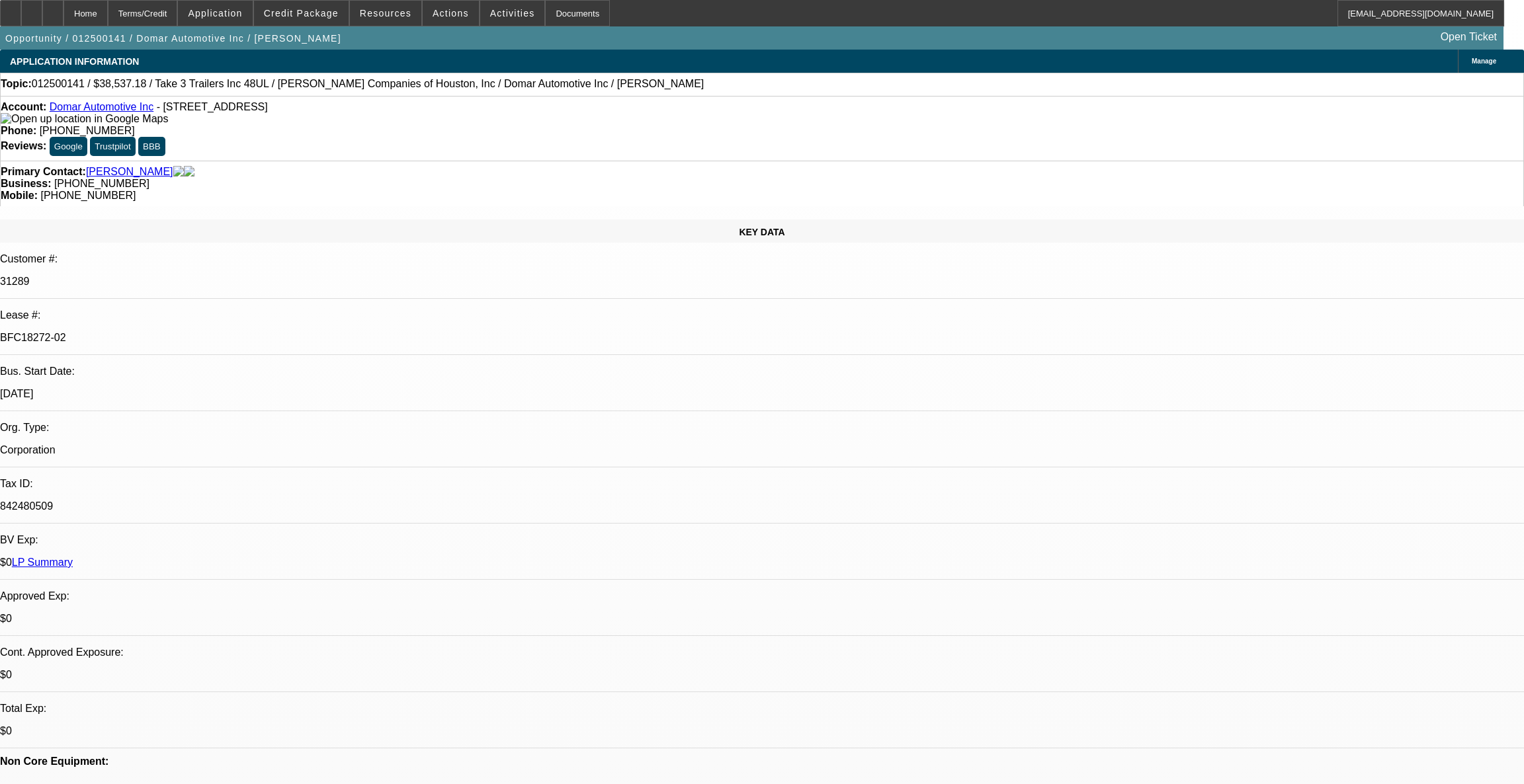
select select "0"
select select "2"
select select "0"
select select "6"
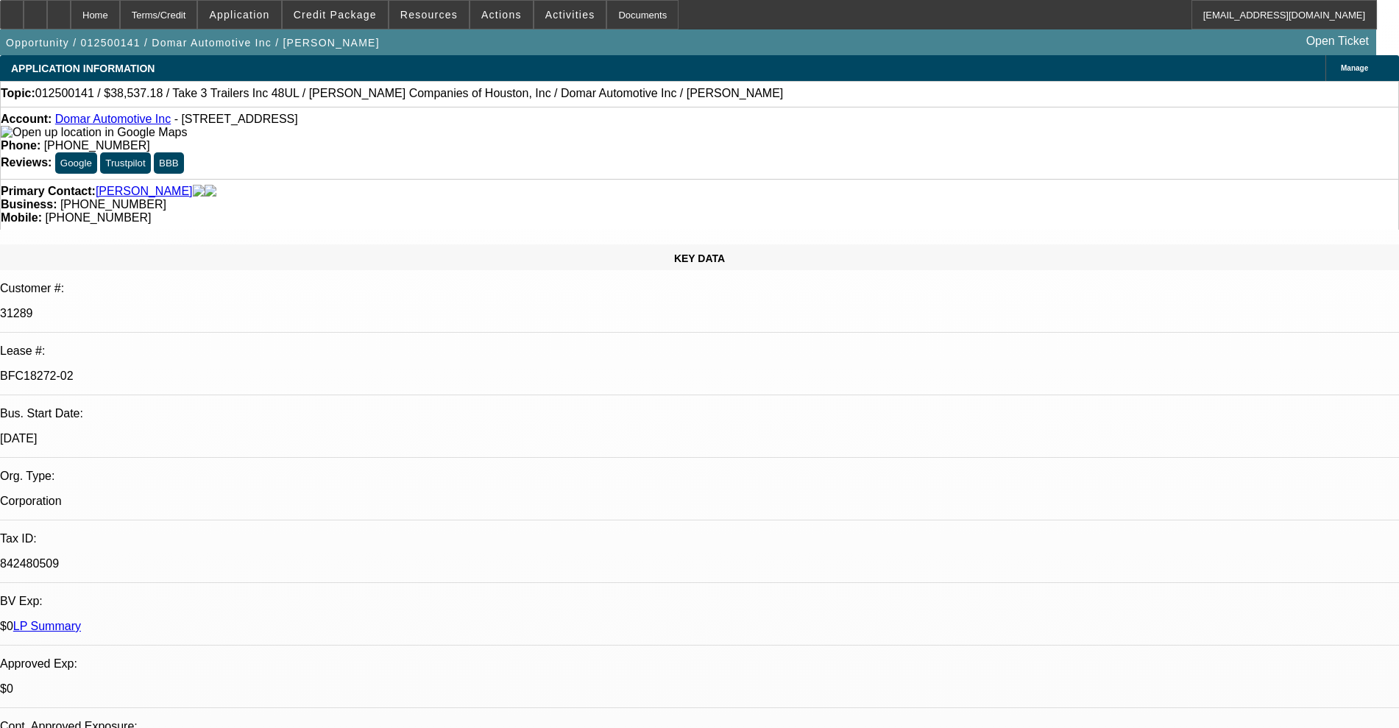
copy div "PG [PERSON_NAME] DEFAULTED WITH BEACON UNDER Domar Automotive Inc ON [DATE] THE…"
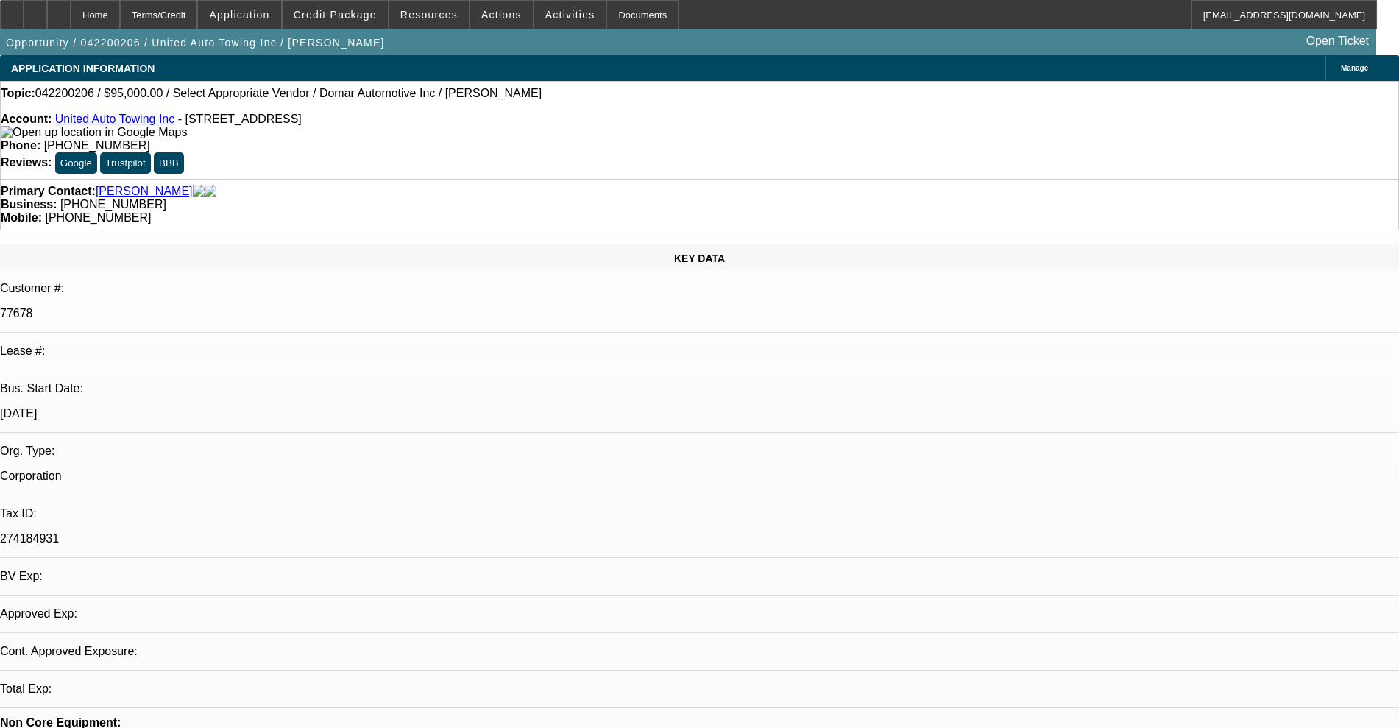
select select "0"
select select "2"
select select "0.1"
select select "4"
